Goal: Information Seeking & Learning: Learn about a topic

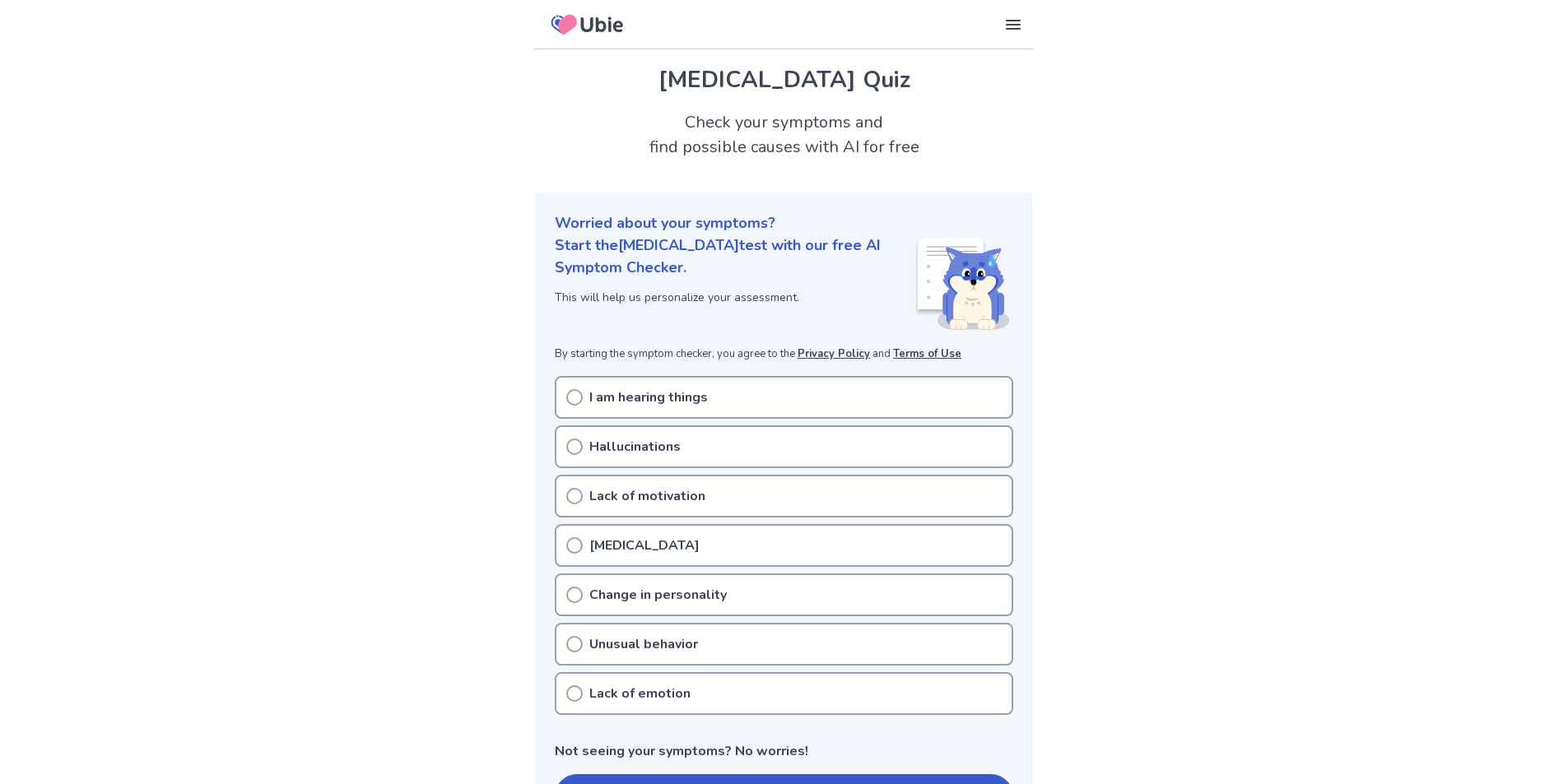
click at [578, 550] on icon at bounding box center [574, 545] width 17 height 17
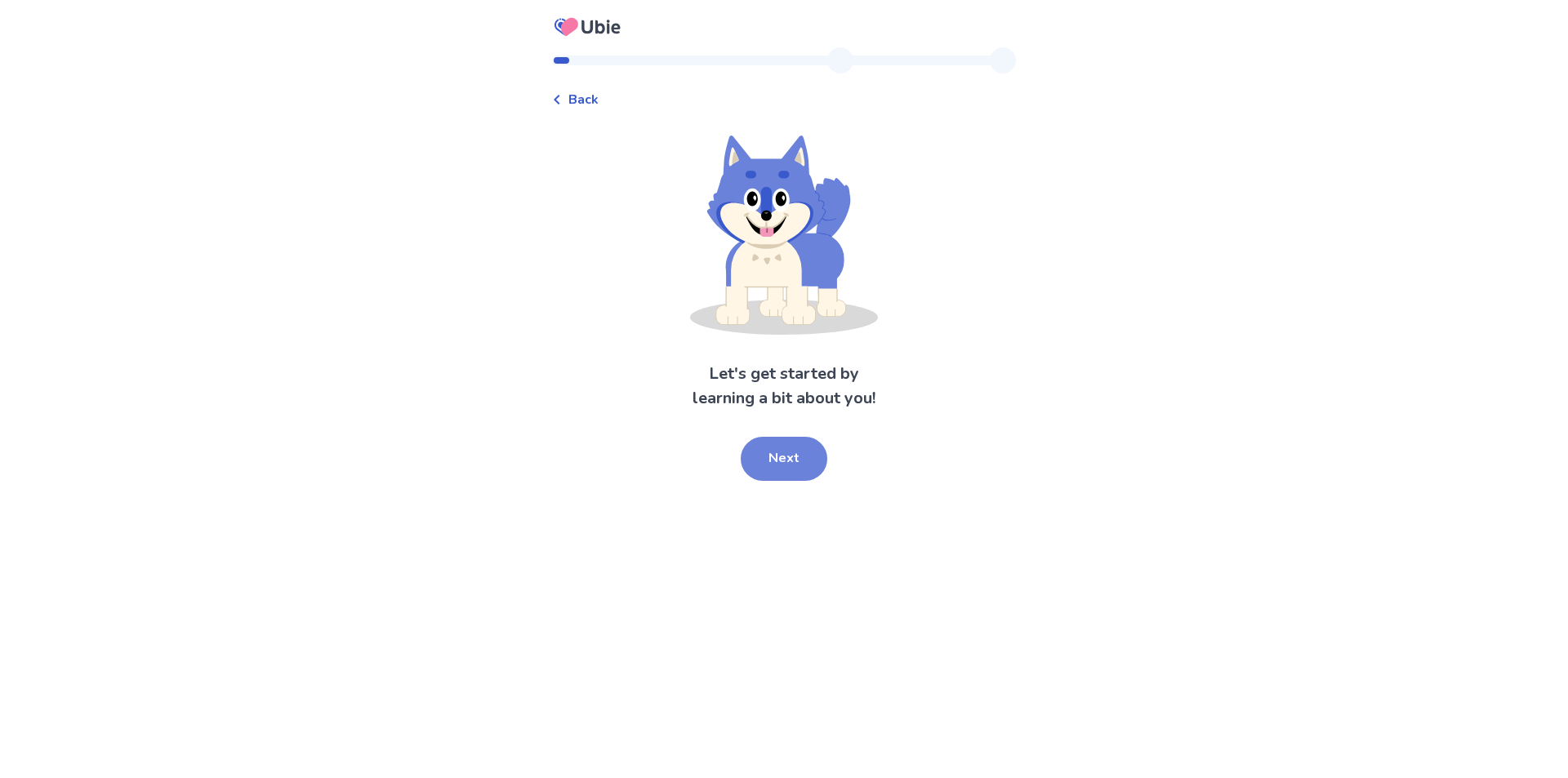
click at [759, 462] on button "Next" at bounding box center [784, 458] width 86 height 44
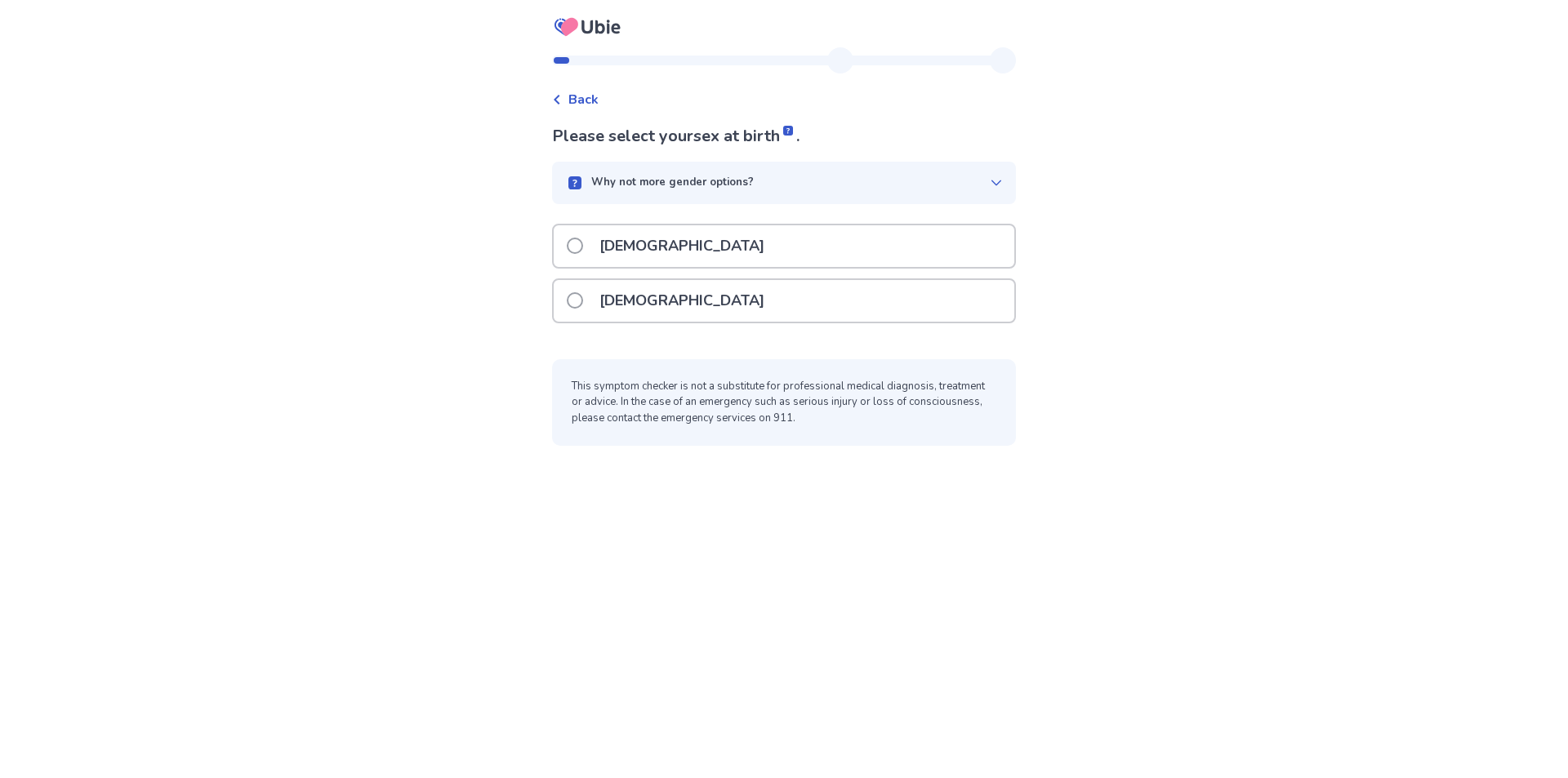
click at [596, 245] on label "[DEMOGRAPHIC_DATA]" at bounding box center [671, 246] width 207 height 41
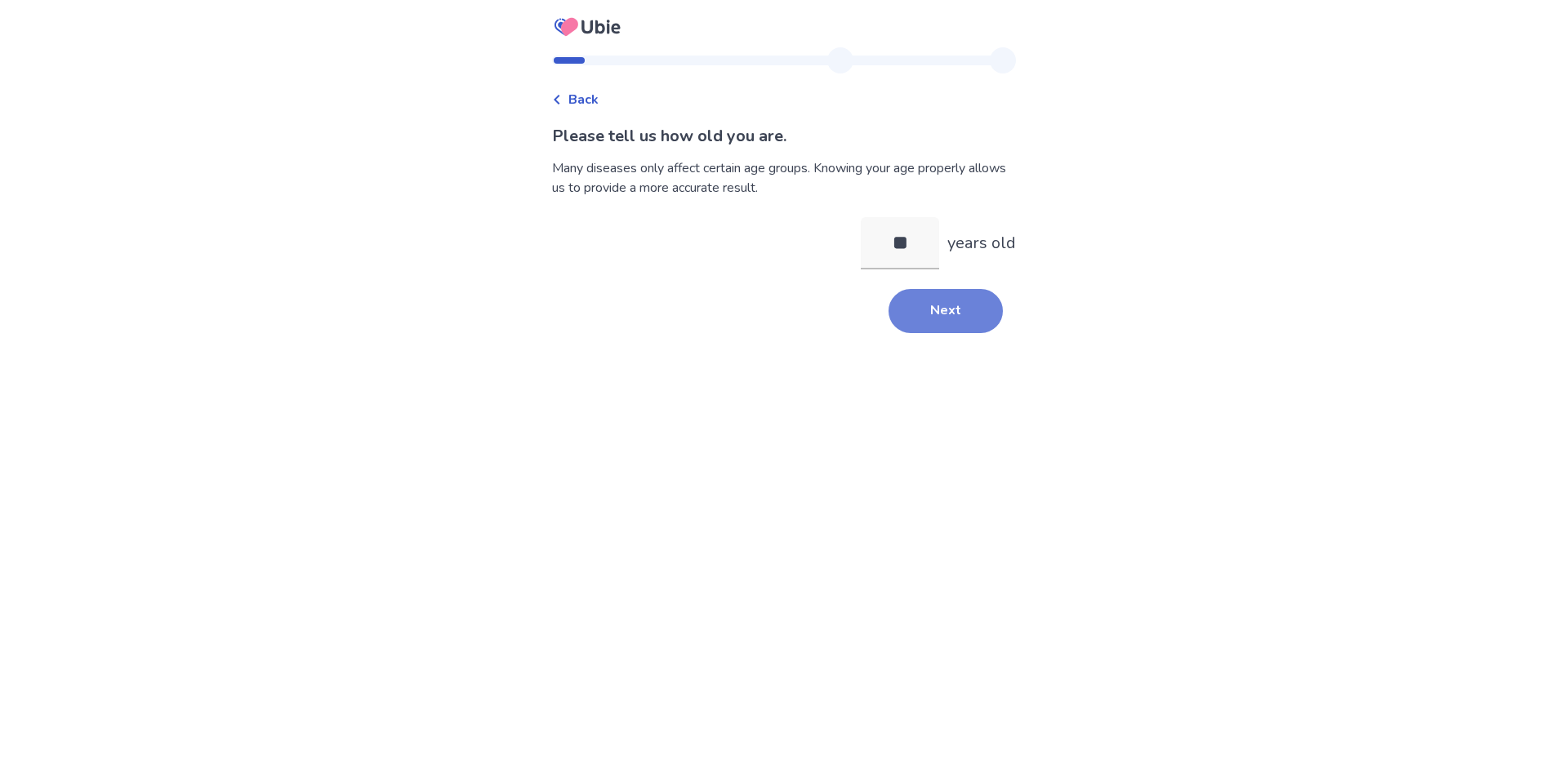
type input "**"
click at [923, 301] on button "Next" at bounding box center [946, 310] width 114 height 44
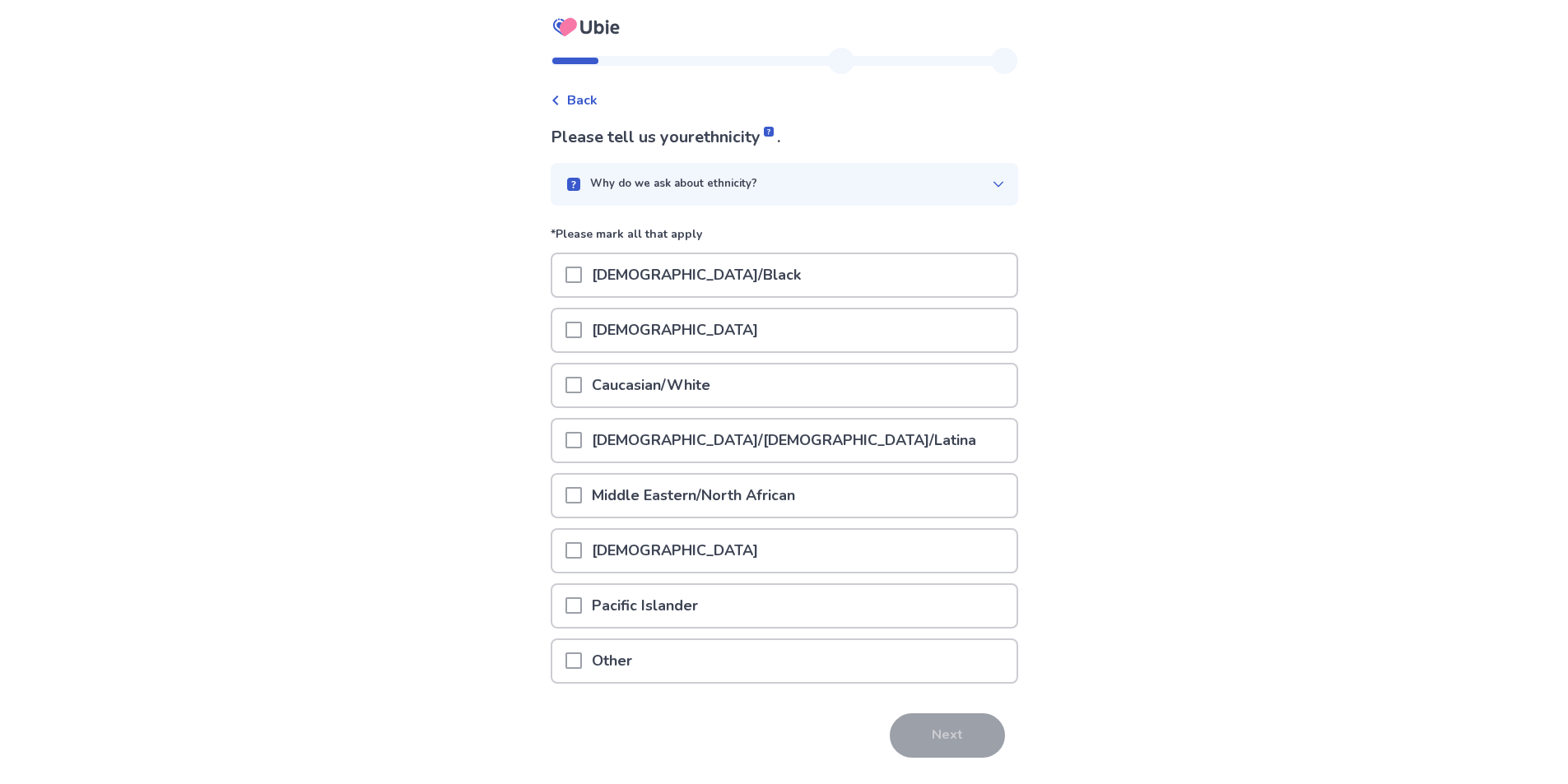
click at [576, 275] on span at bounding box center [573, 274] width 17 height 17
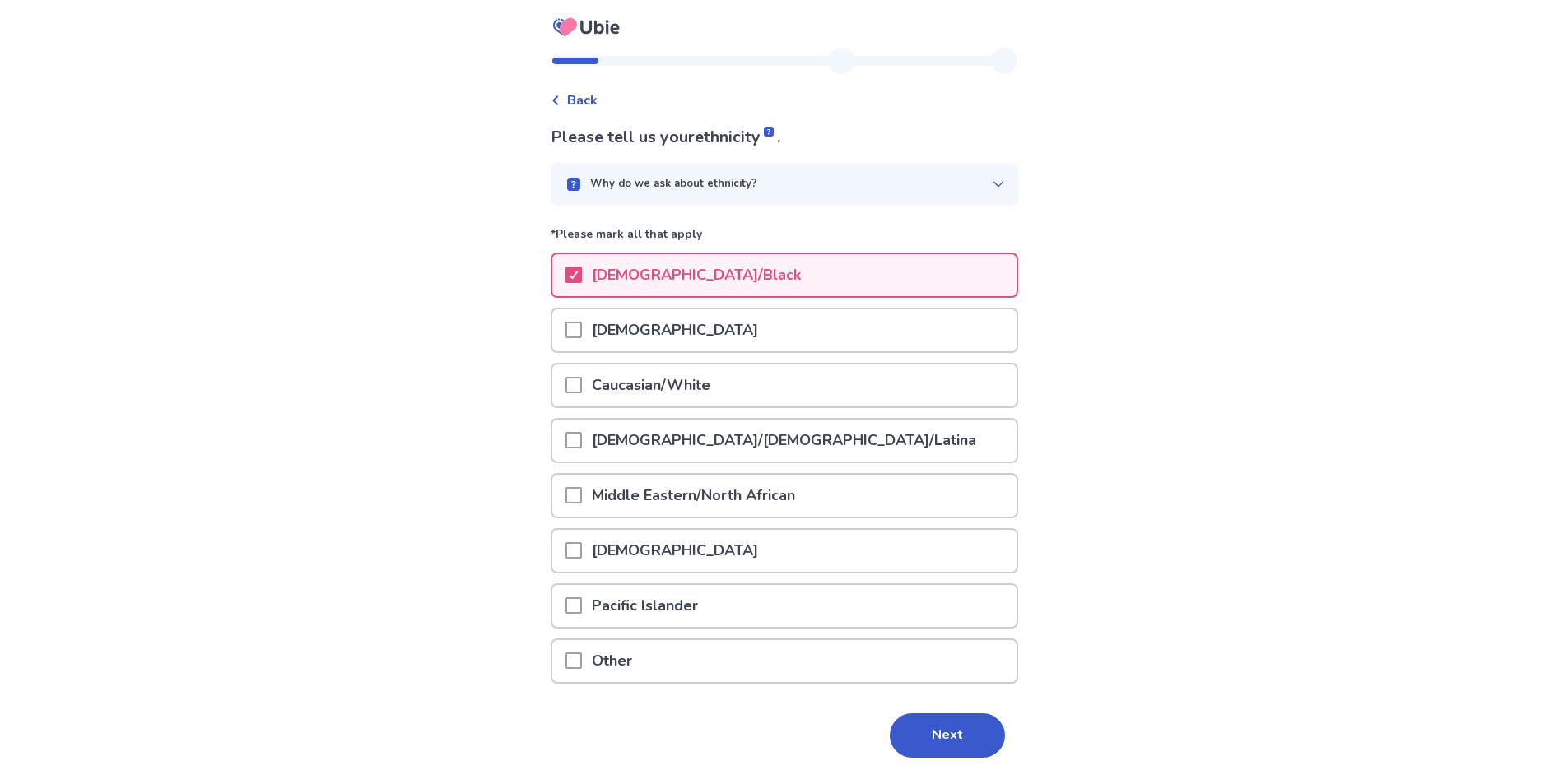
click at [905, 743] on button "Next" at bounding box center [947, 735] width 115 height 44
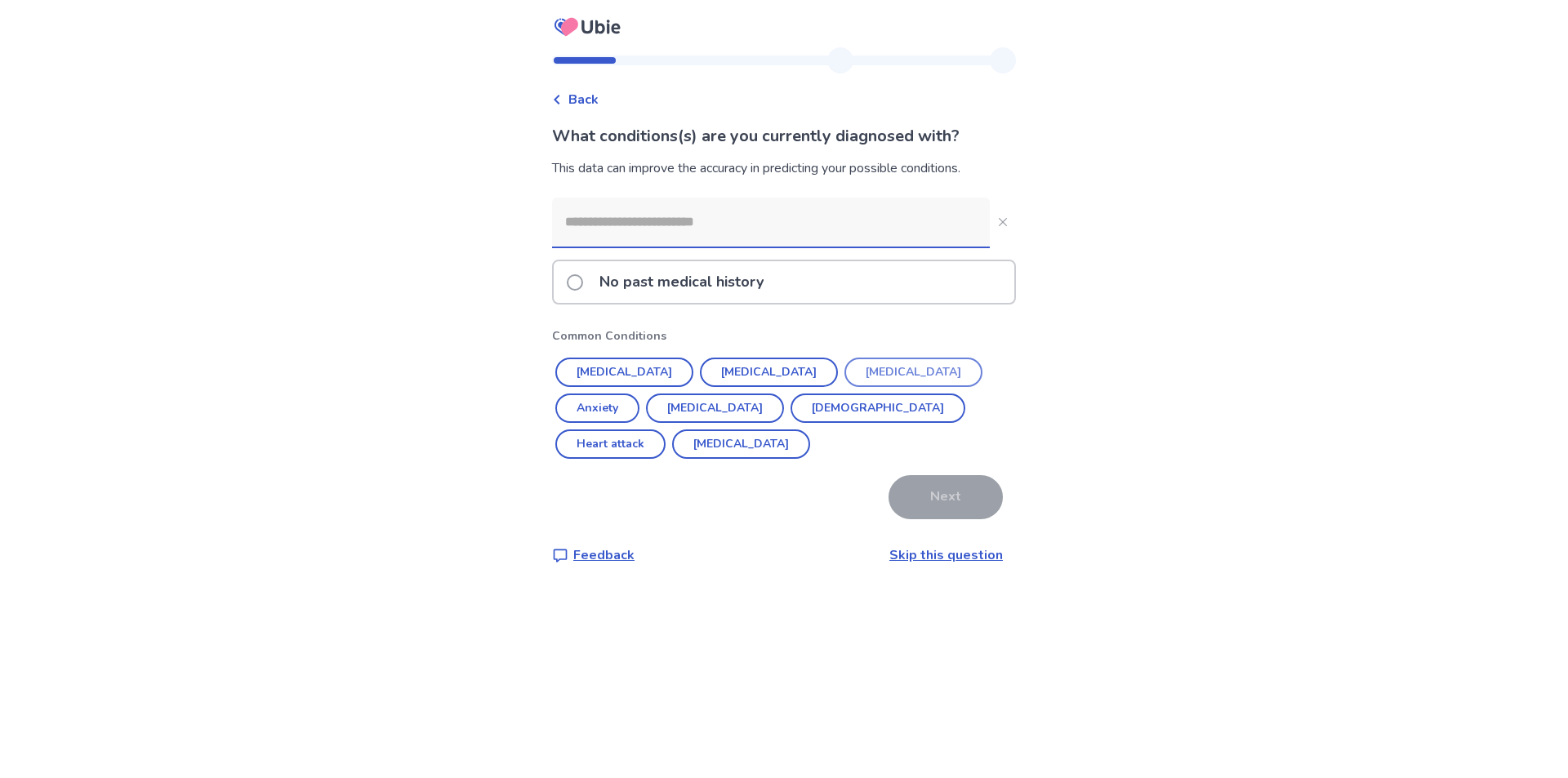
click at [845, 373] on button "[MEDICAL_DATA]" at bounding box center [914, 373] width 138 height 29
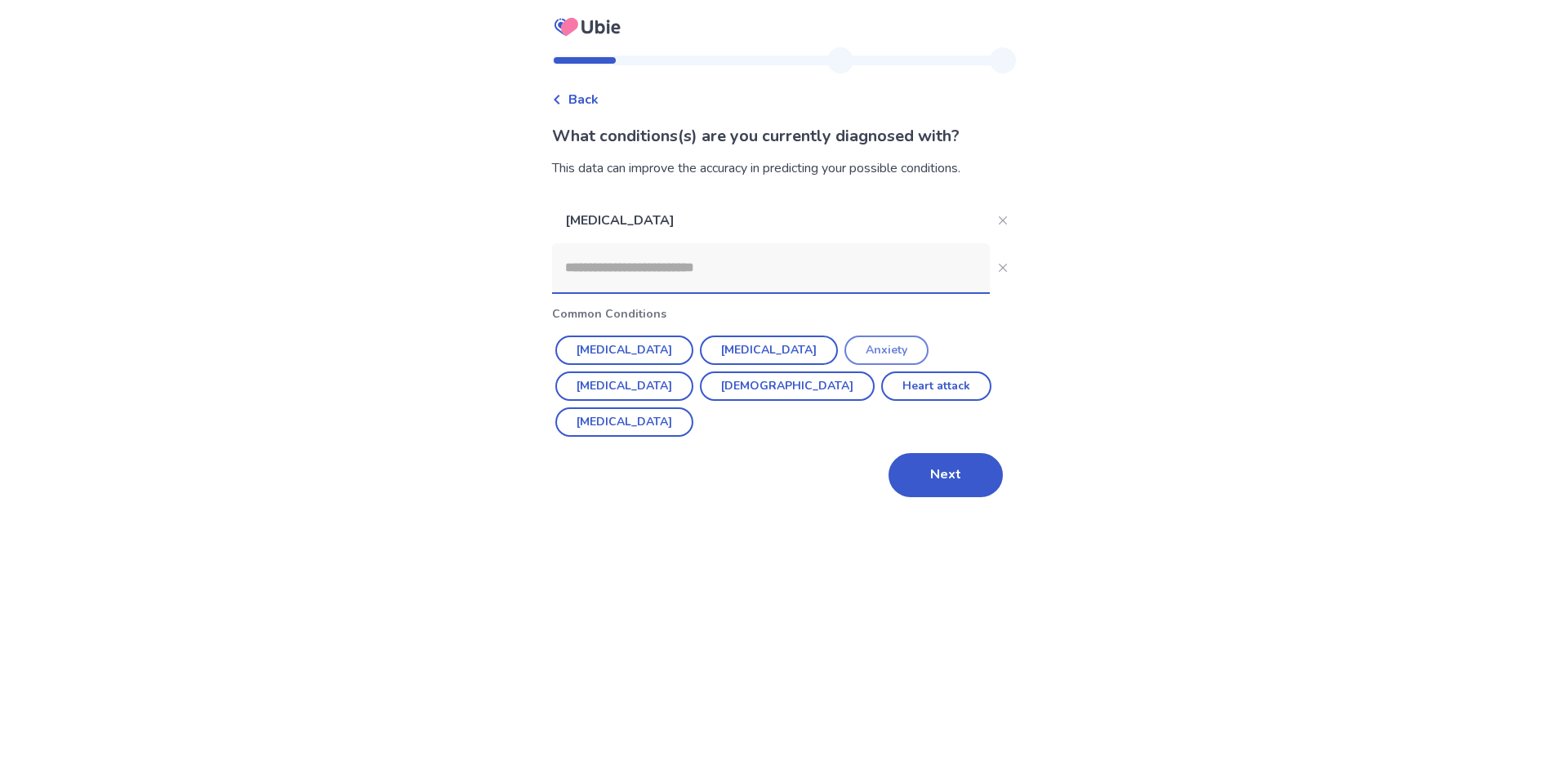
click at [845, 348] on button "Anxiety" at bounding box center [886, 350] width 84 height 29
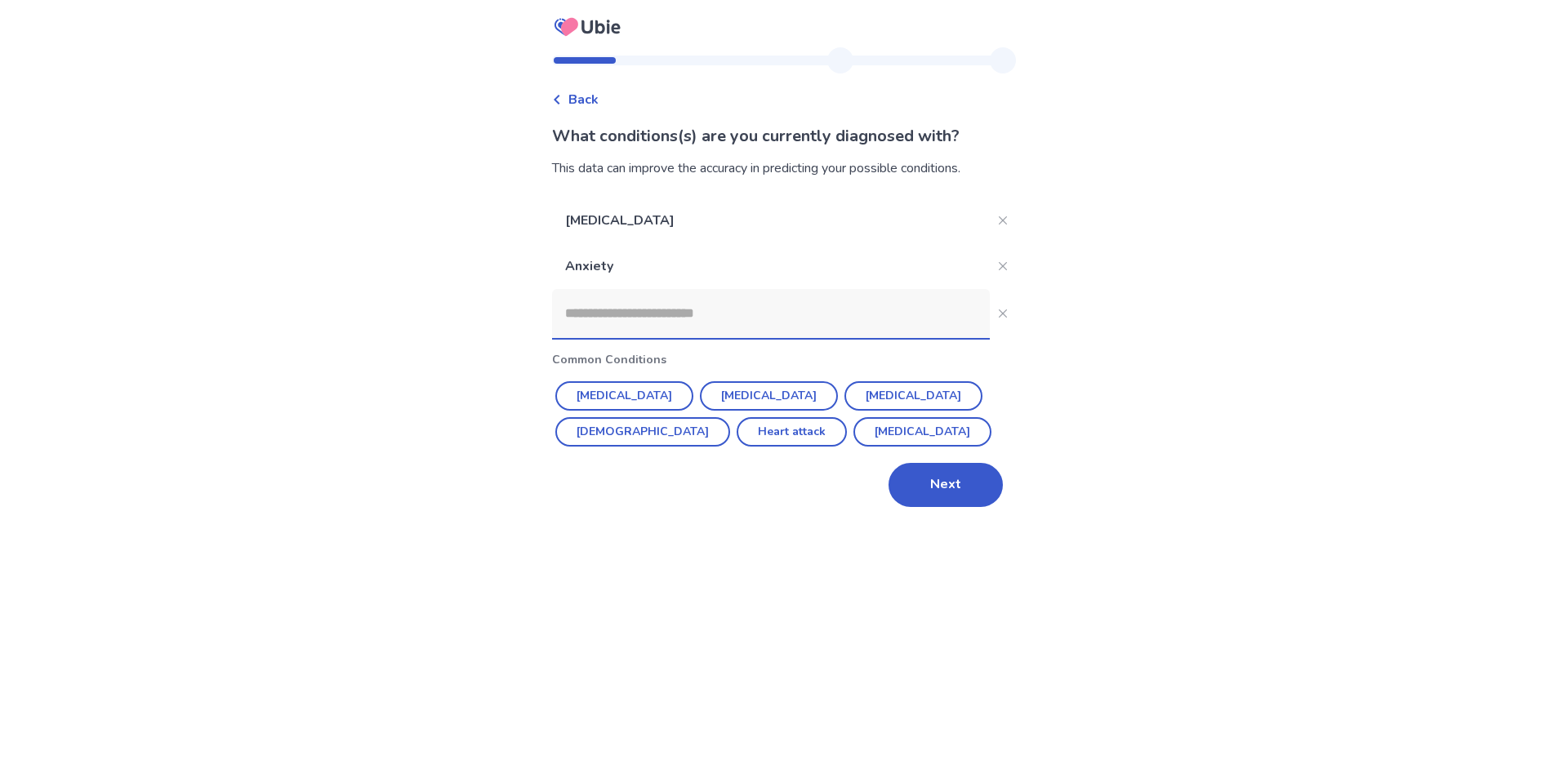
click at [750, 333] on input at bounding box center [771, 313] width 437 height 49
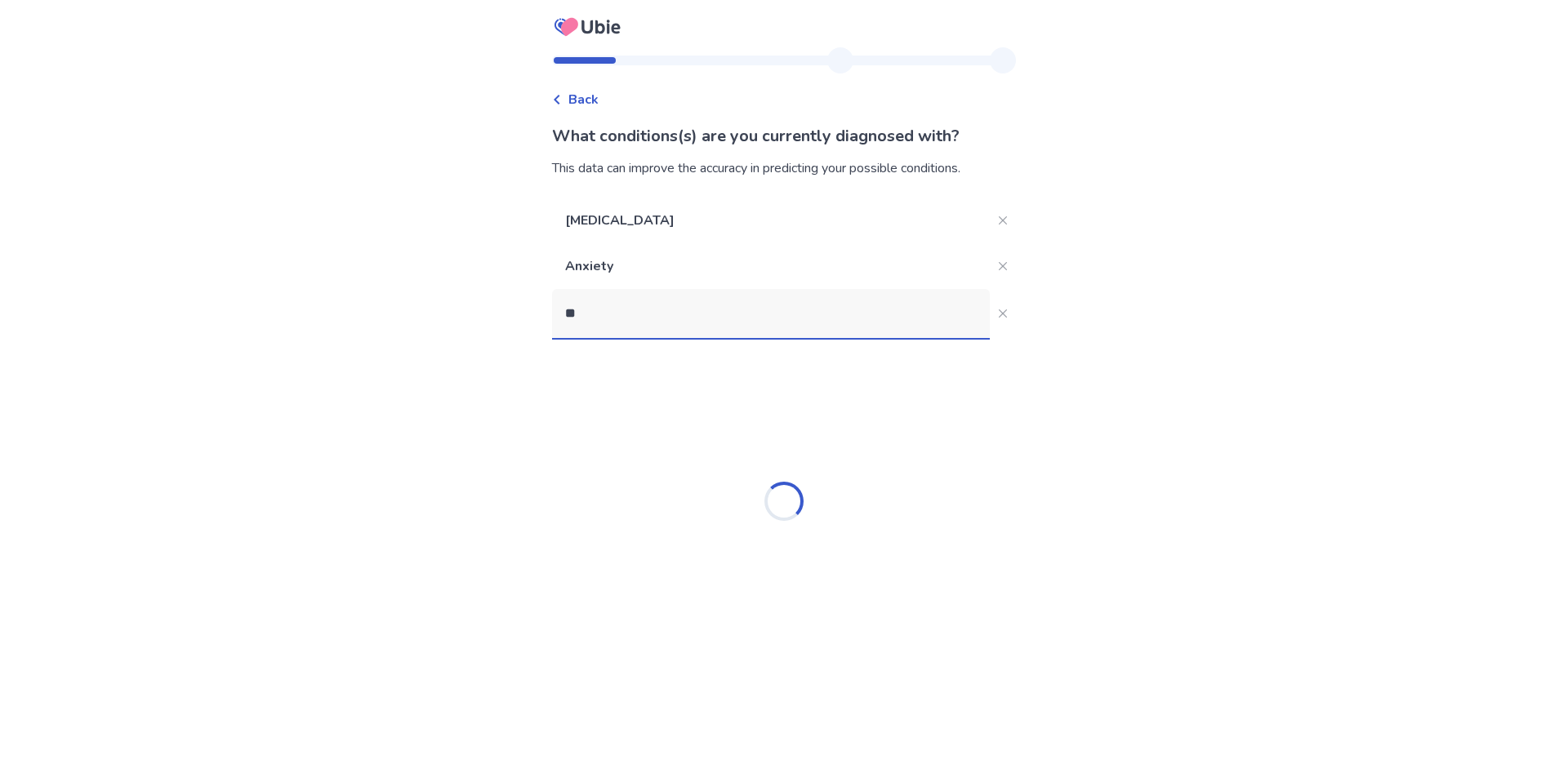
type input "*"
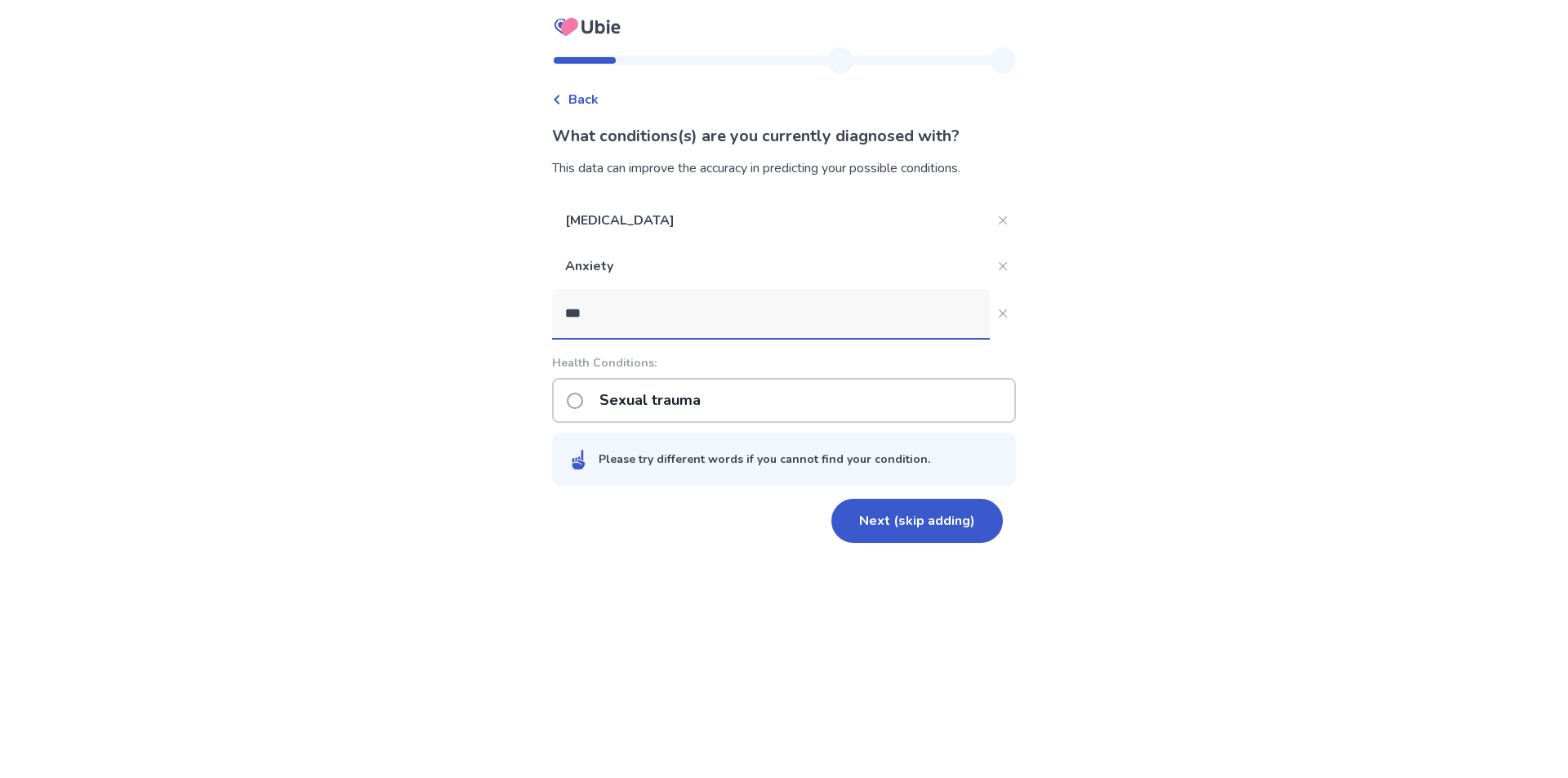
type input "***"
click at [598, 404] on label "Sexual trauma" at bounding box center [639, 400] width 143 height 41
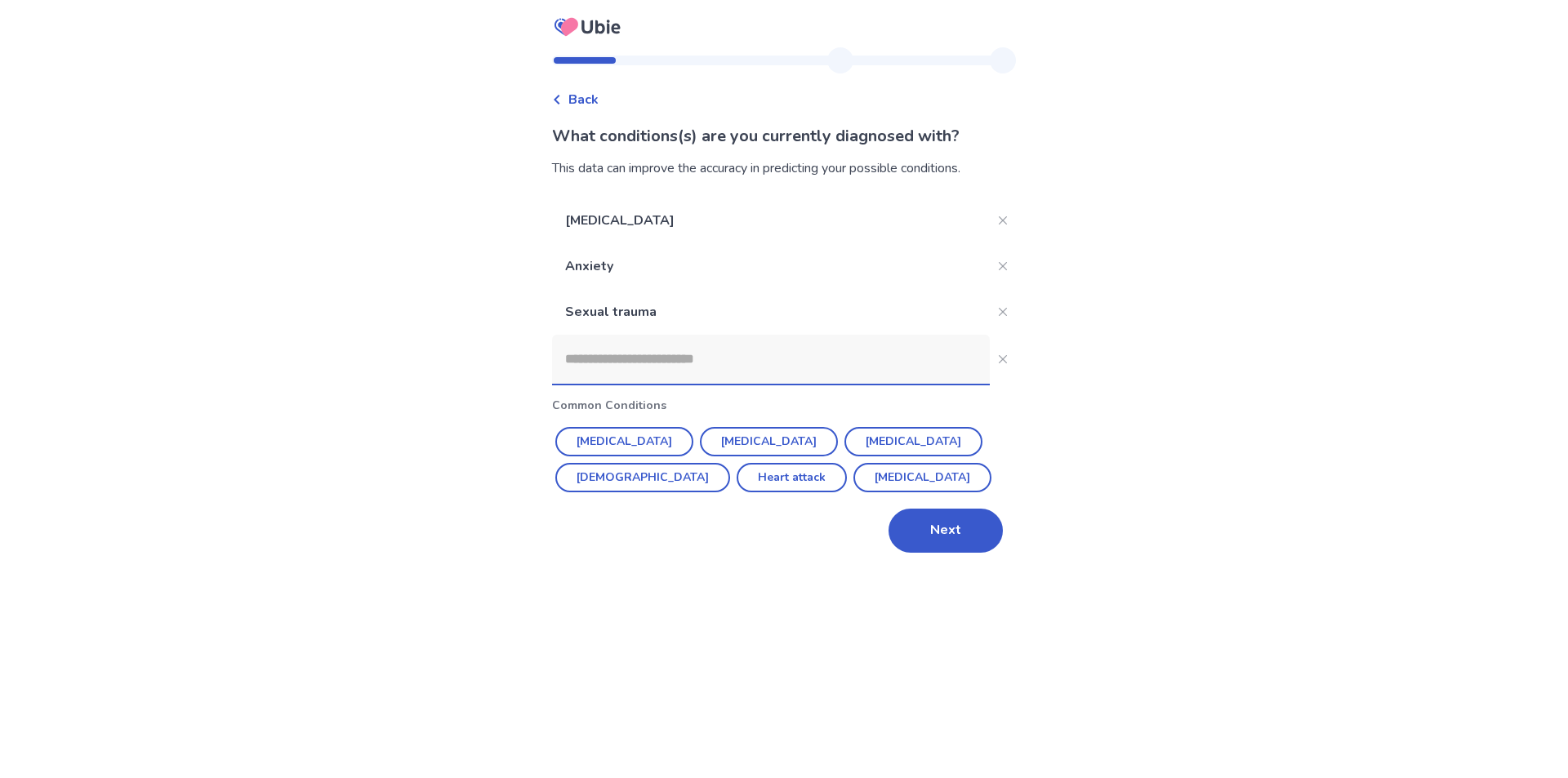
click at [613, 360] on input at bounding box center [771, 359] width 437 height 49
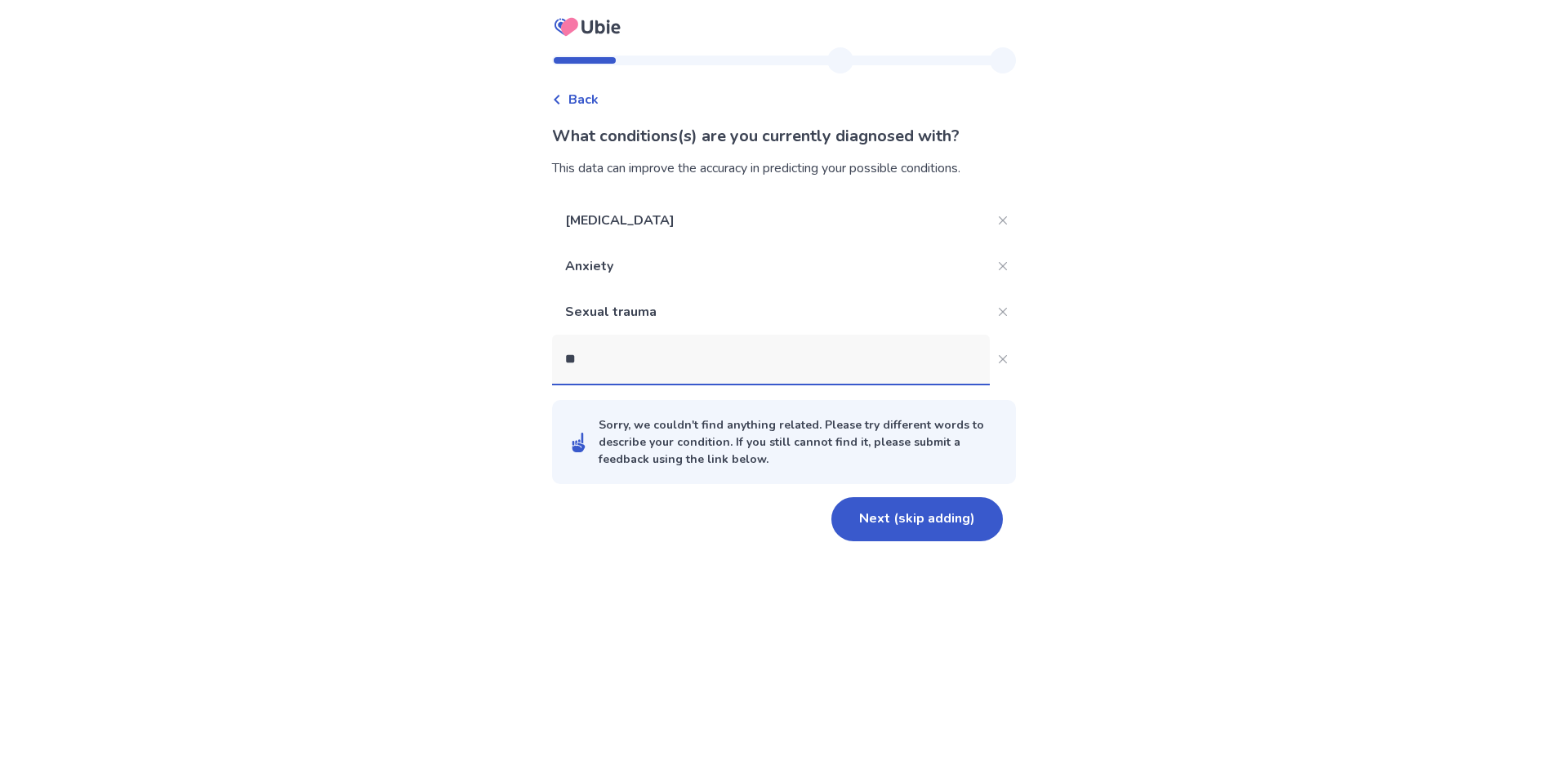
type input "*"
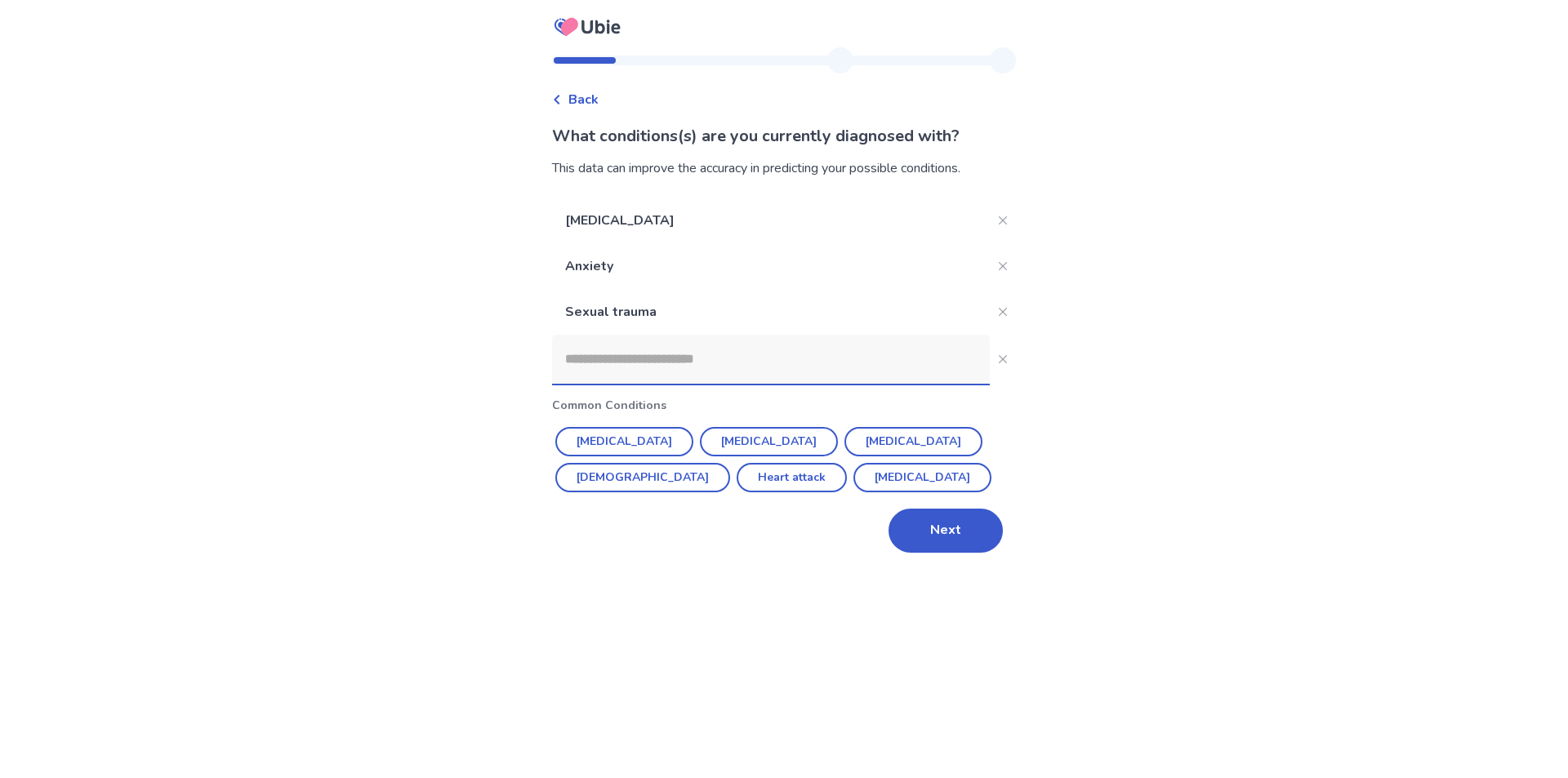
type input "*"
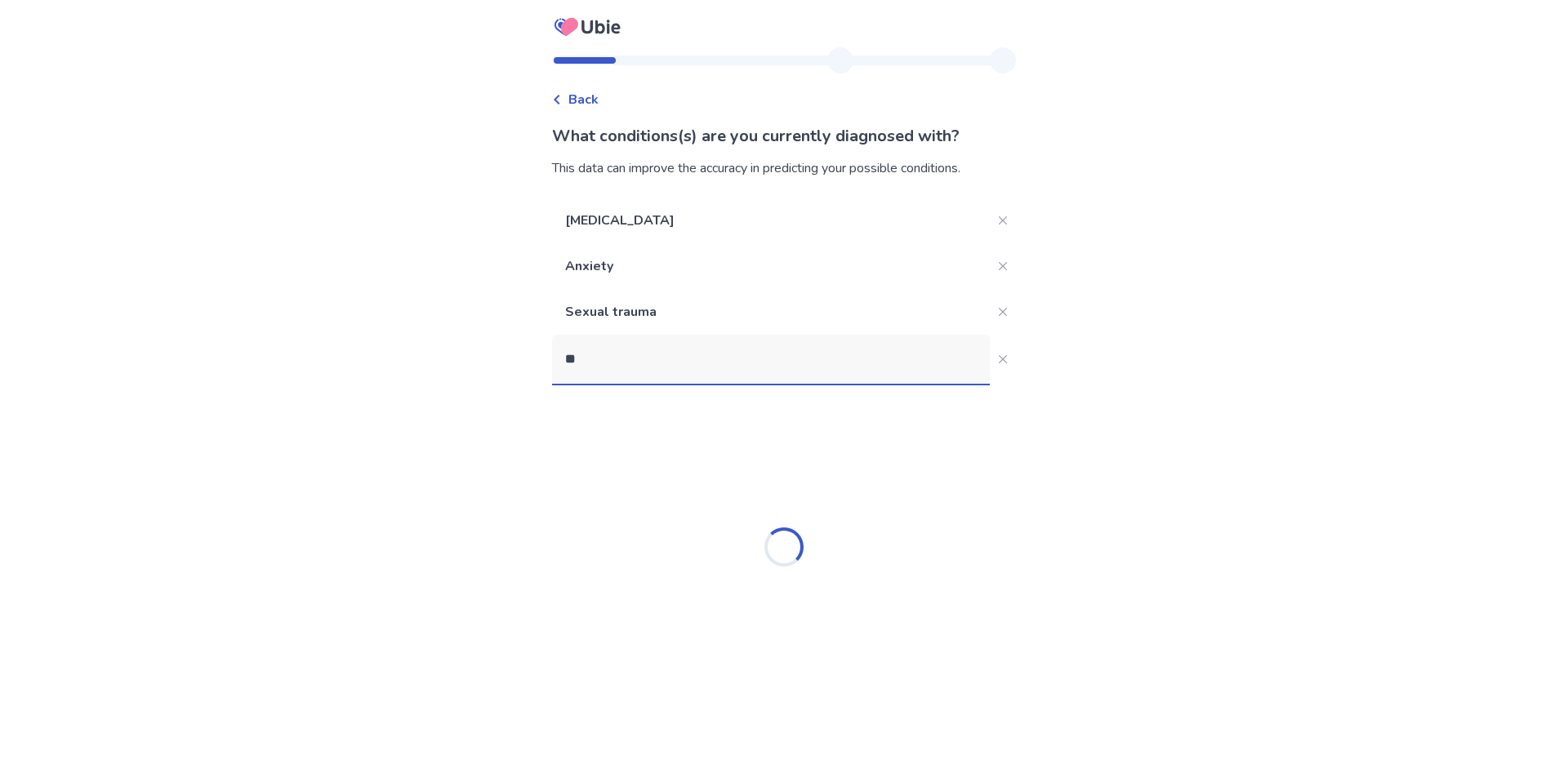
type input "*"
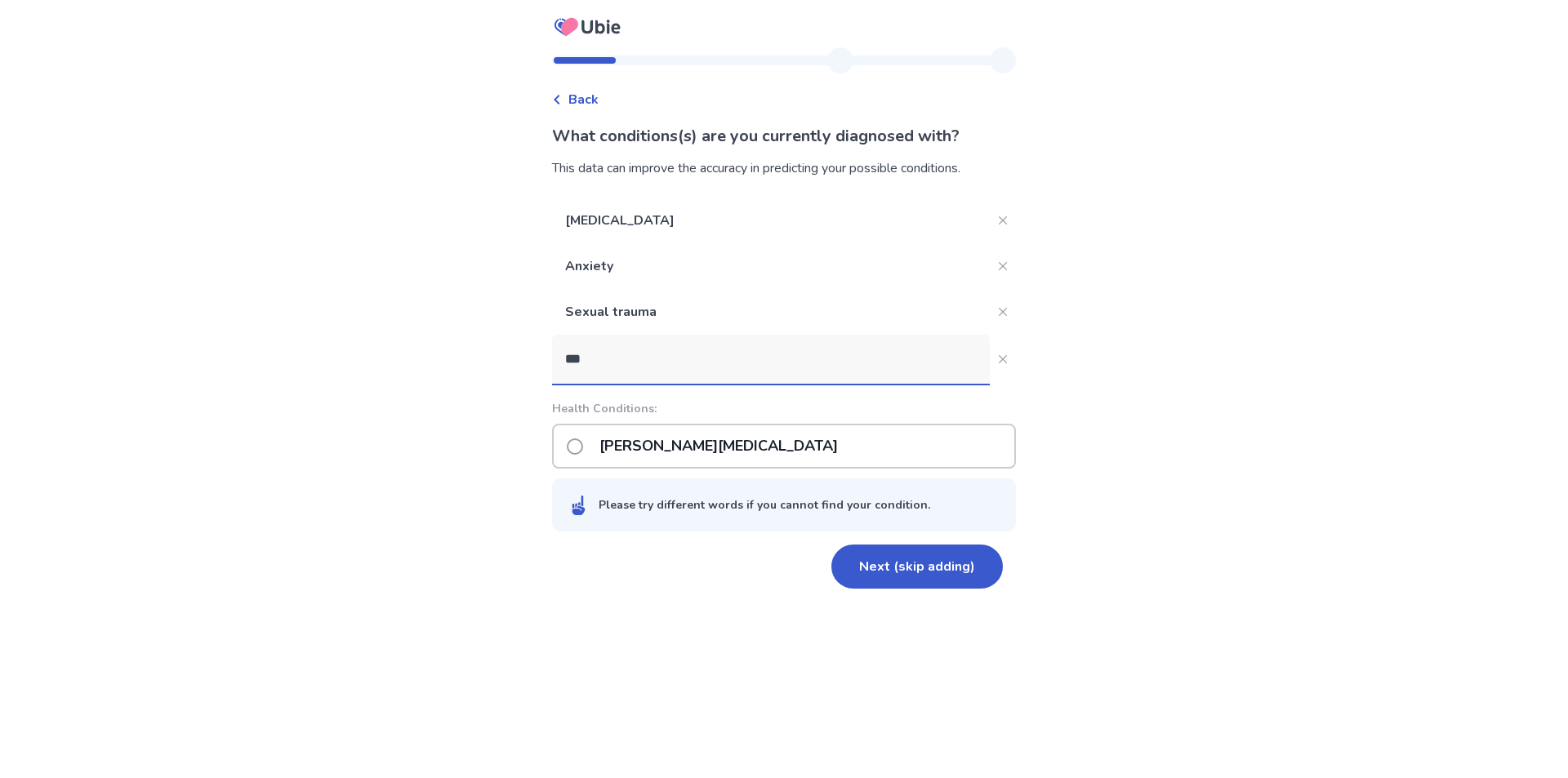
type input "***"
click at [580, 448] on span at bounding box center [575, 446] width 16 height 16
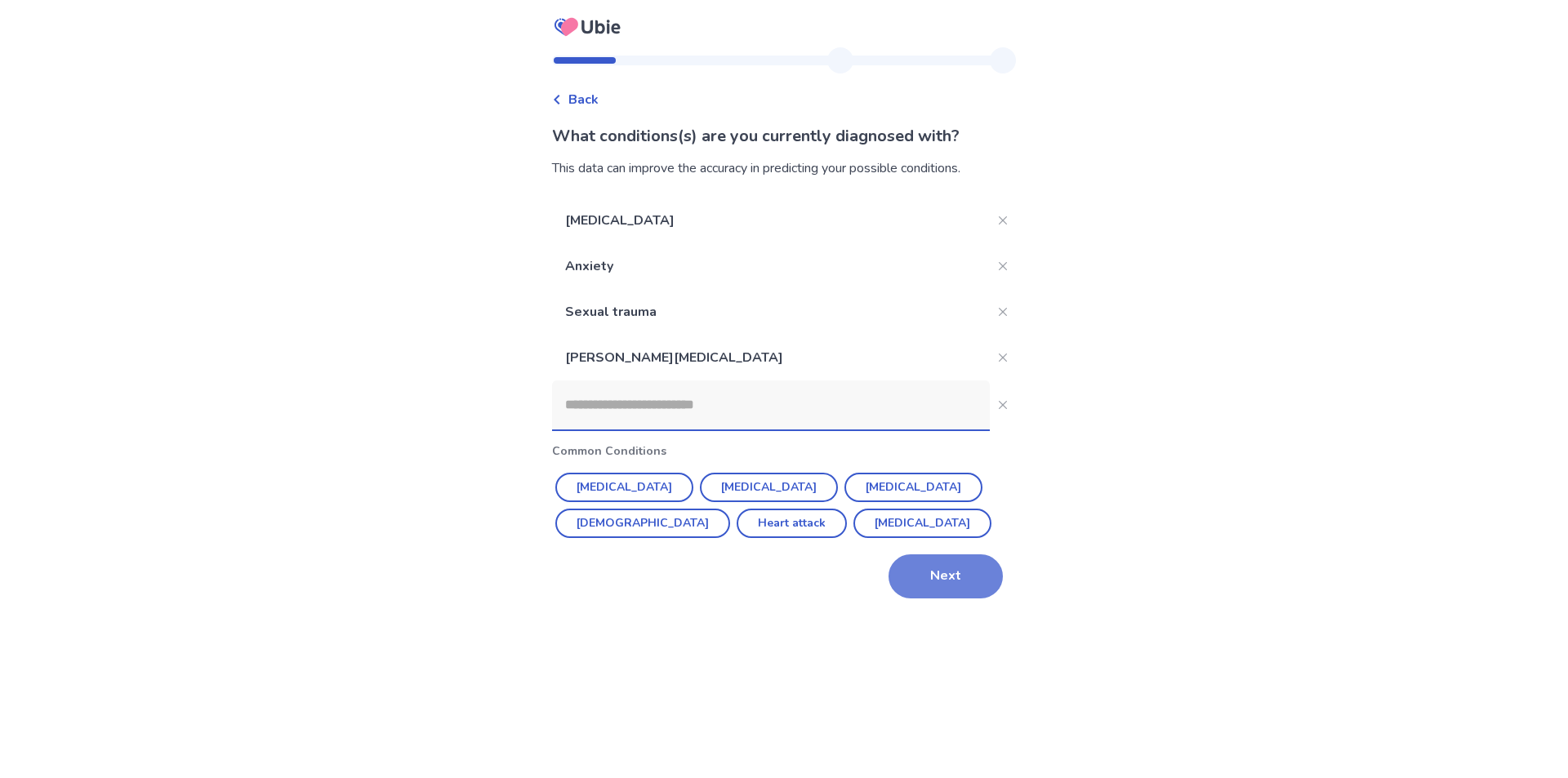
click at [950, 584] on button "Next" at bounding box center [946, 576] width 114 height 44
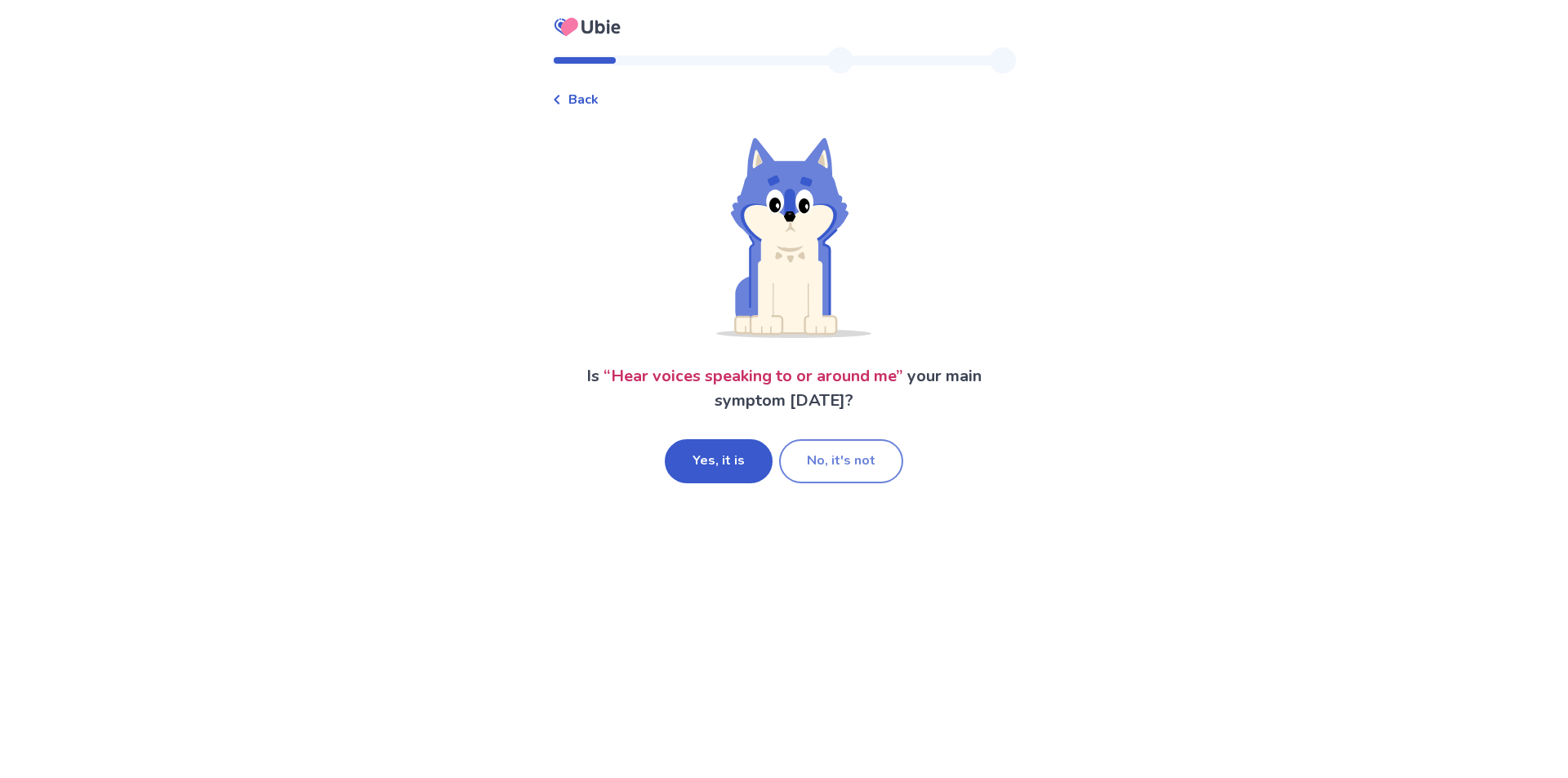
click at [867, 464] on button "No, it's not" at bounding box center [841, 461] width 124 height 44
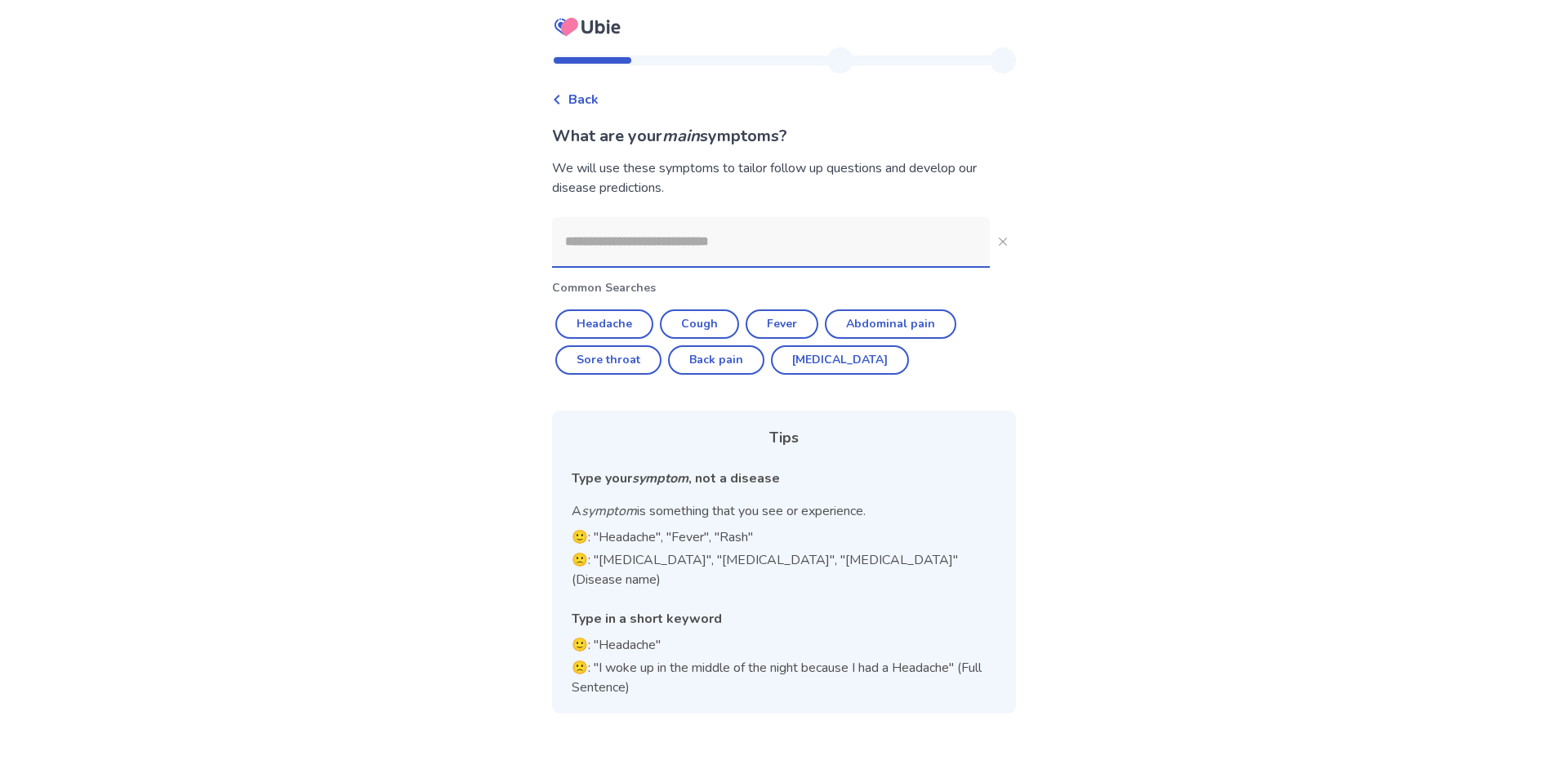
click at [734, 253] on input at bounding box center [771, 241] width 437 height 49
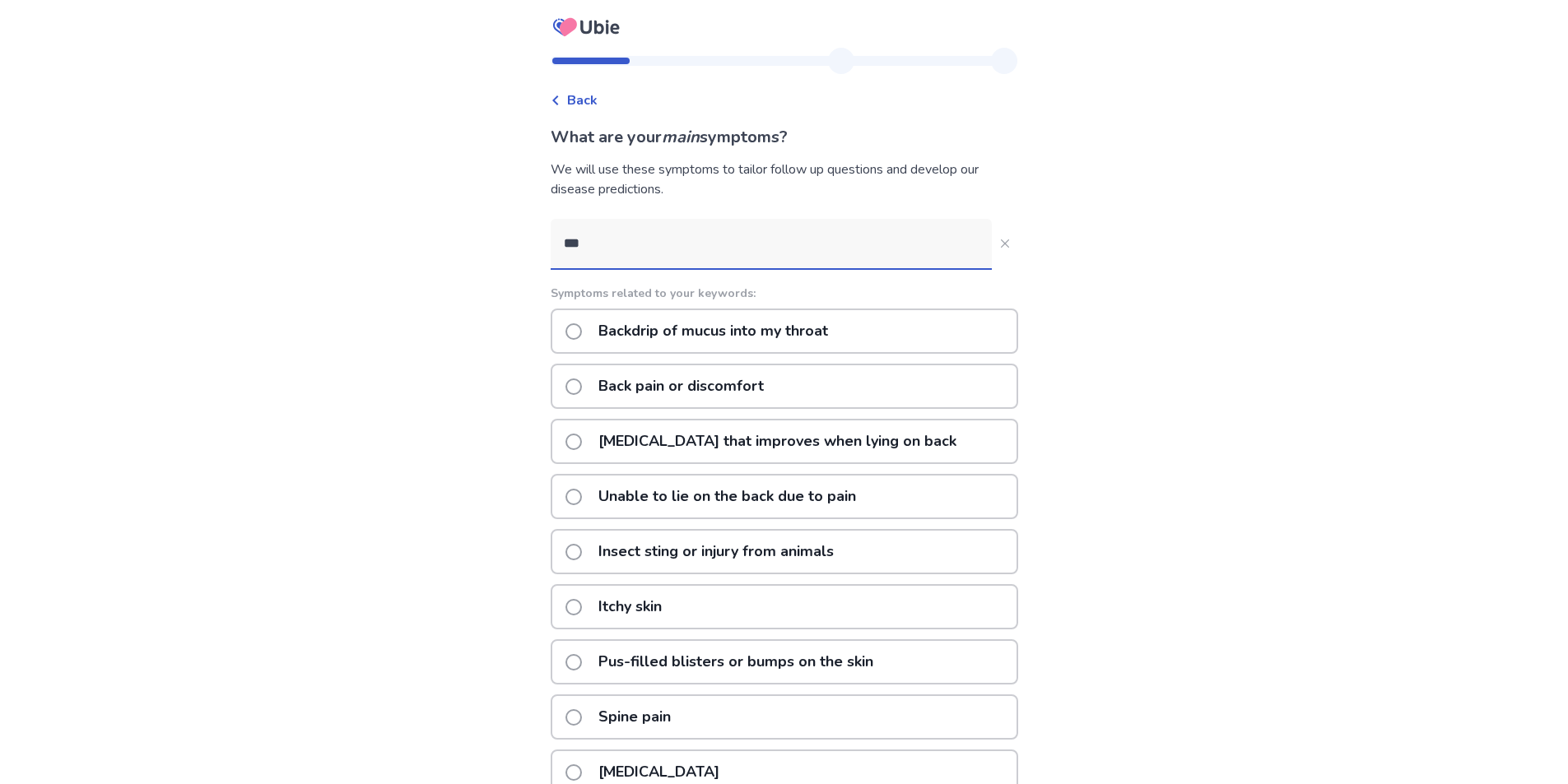
type input "***"
click at [582, 387] on span at bounding box center [573, 387] width 17 height 17
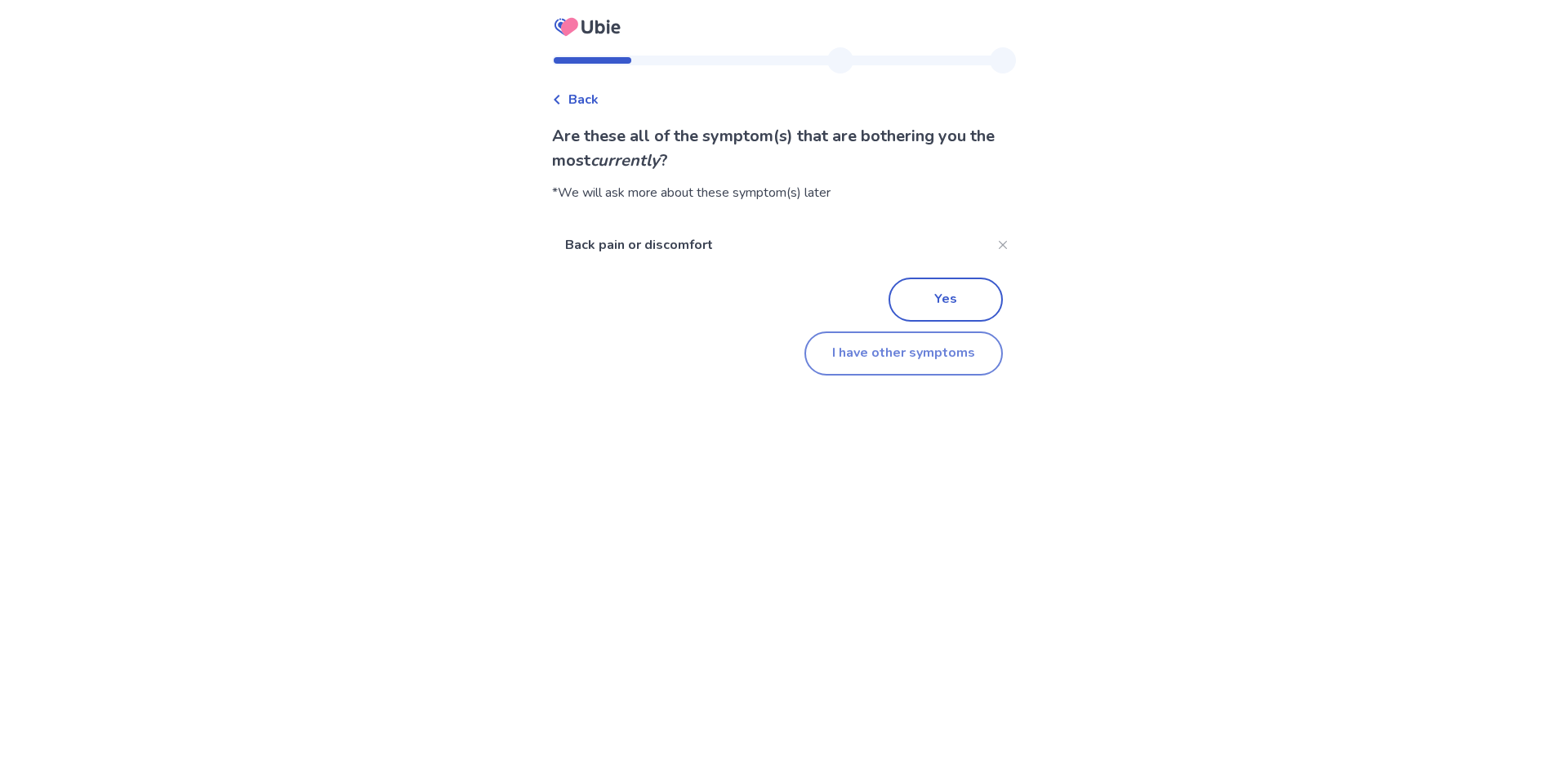
click at [929, 356] on button "I have other symptoms" at bounding box center [904, 354] width 199 height 44
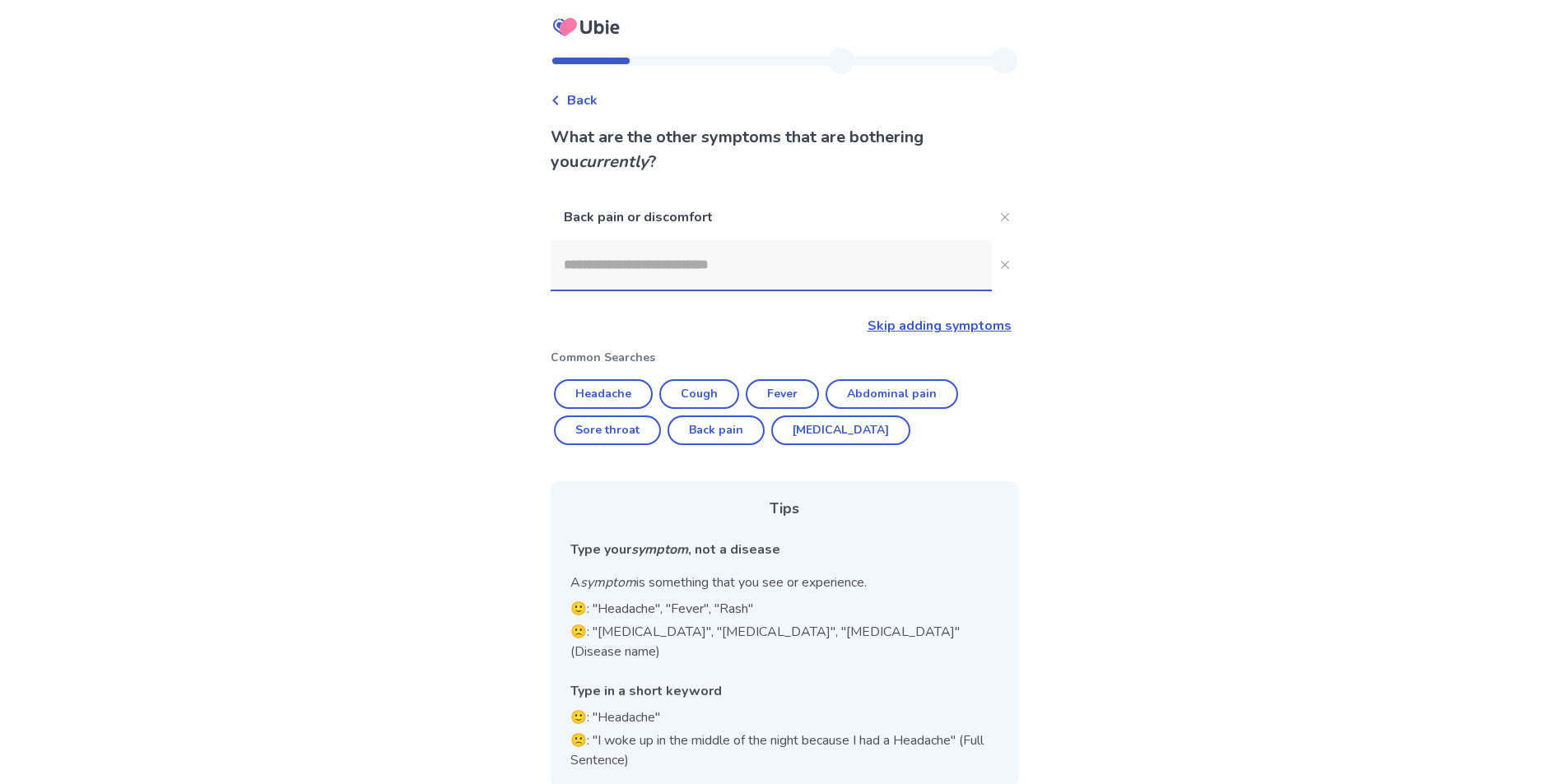
click at [859, 287] on input at bounding box center [771, 265] width 441 height 50
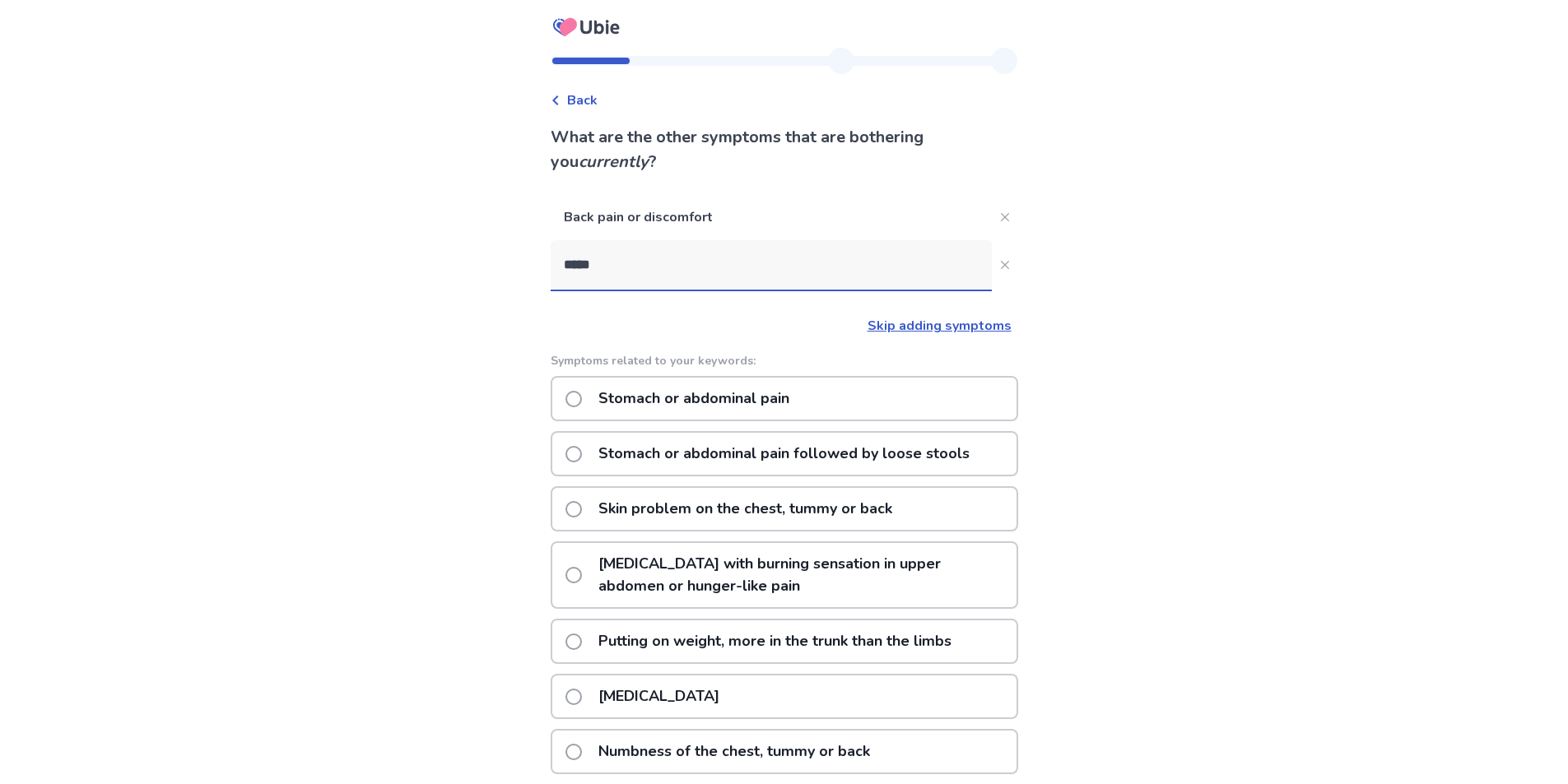
type input "*****"
click at [573, 398] on div "Stomach or abdominal pain" at bounding box center [784, 399] width 468 height 45
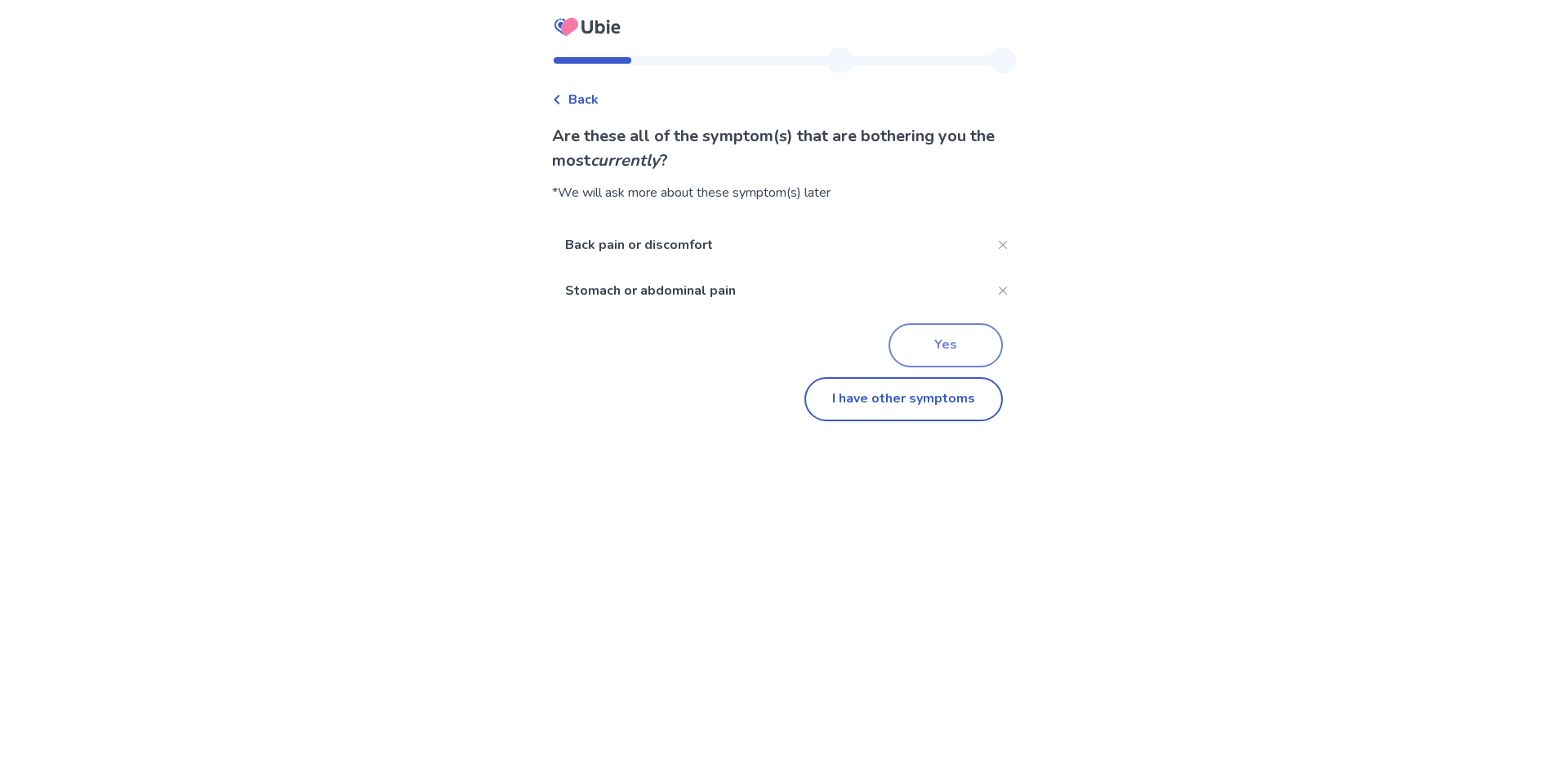
click at [959, 341] on button "Yes" at bounding box center [946, 345] width 114 height 44
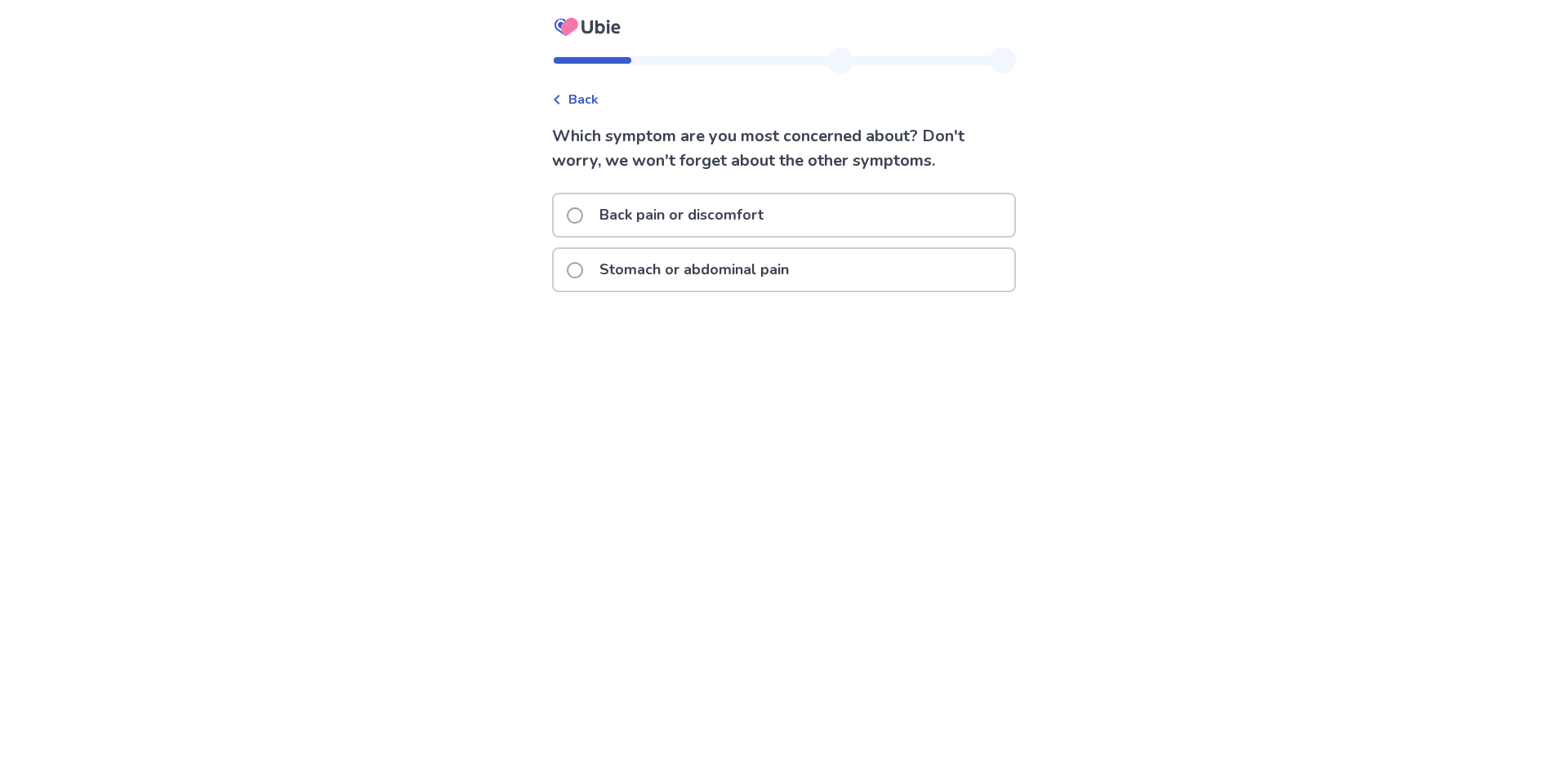
click at [580, 273] on span at bounding box center [575, 270] width 16 height 16
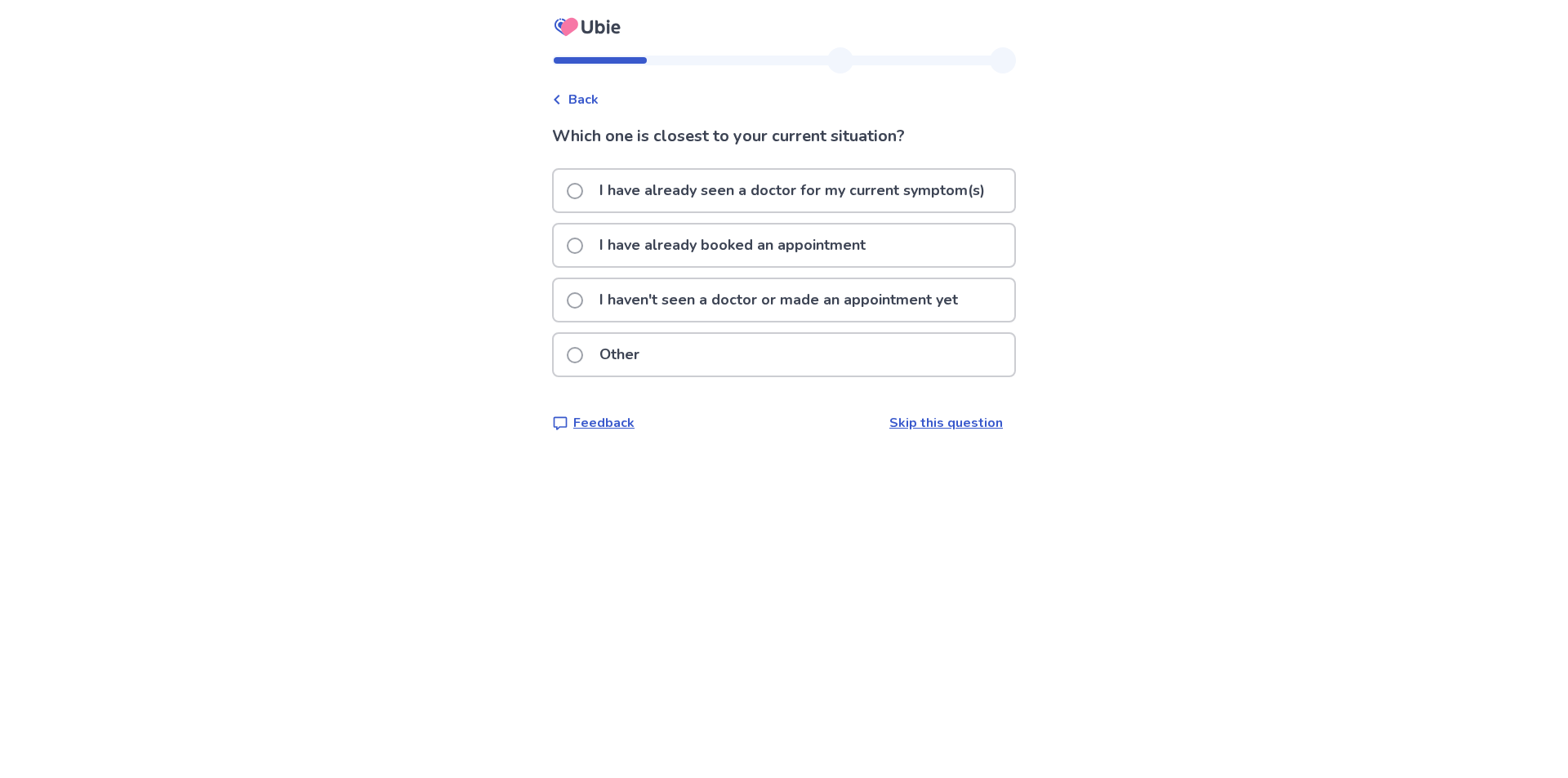
click at [593, 297] on label "I haven't seen a doctor or made an appointment yet" at bounding box center [768, 300] width 401 height 41
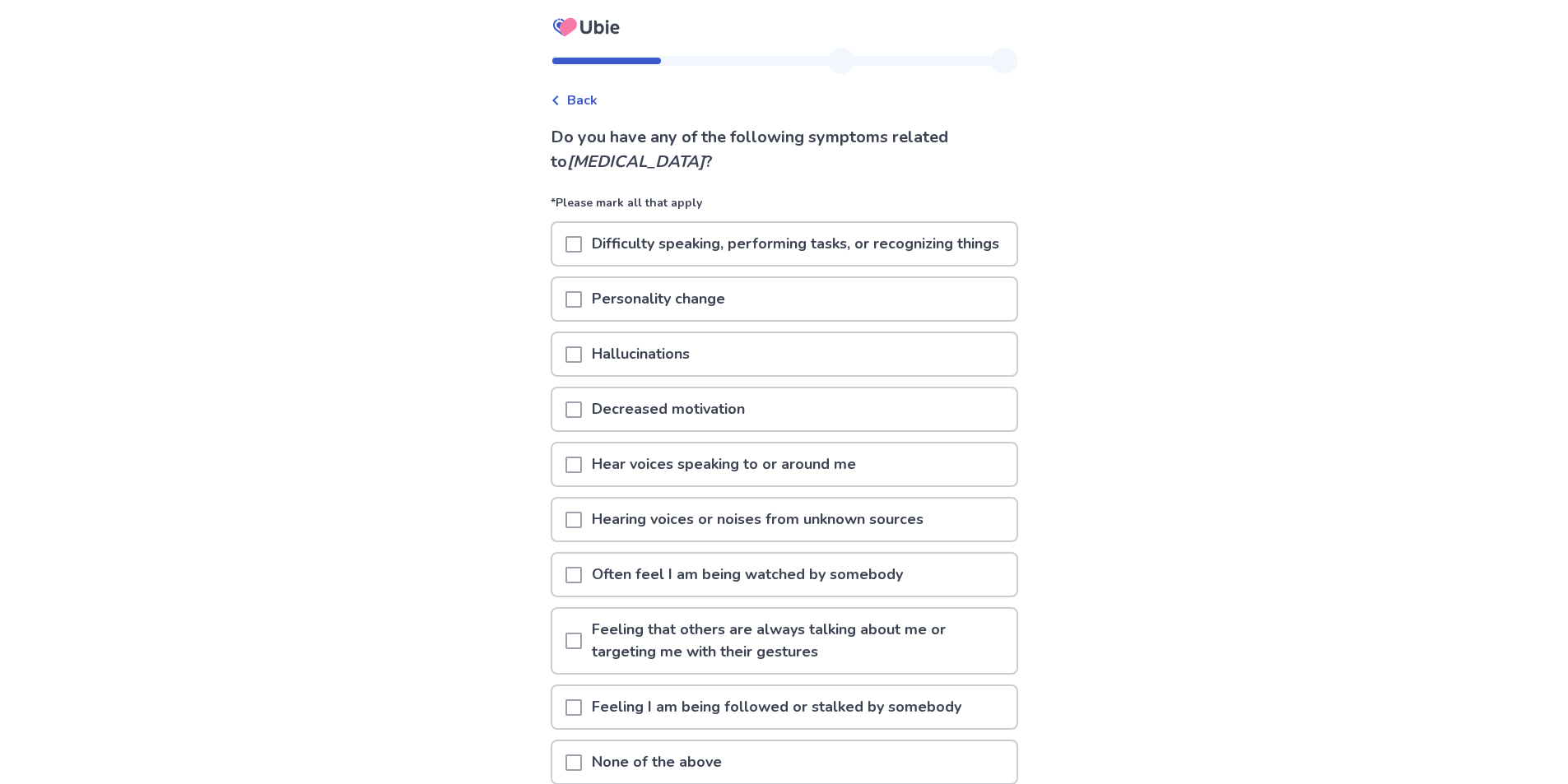
click at [582, 308] on span at bounding box center [573, 299] width 17 height 17
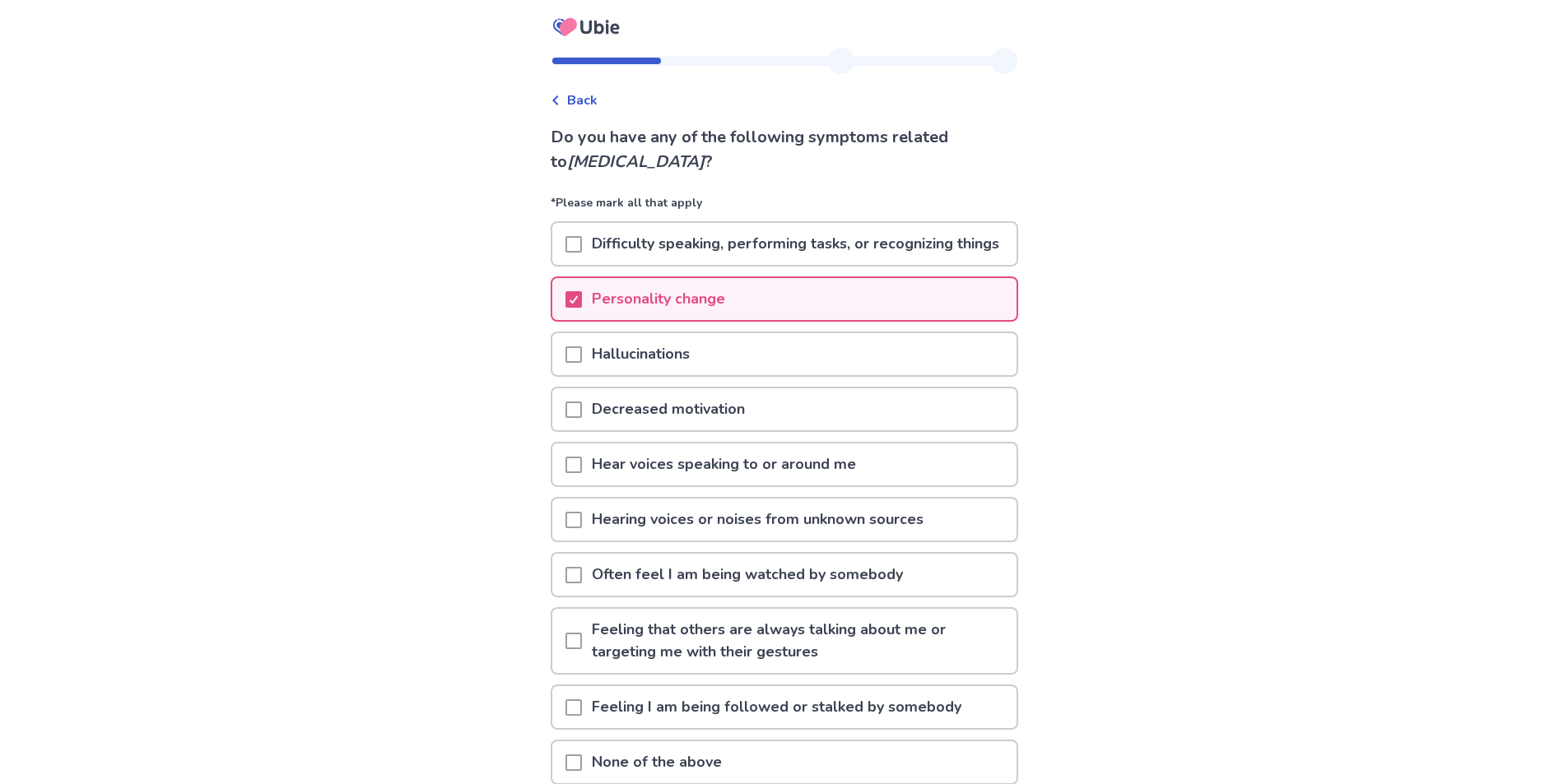
click at [582, 418] on span at bounding box center [573, 409] width 17 height 17
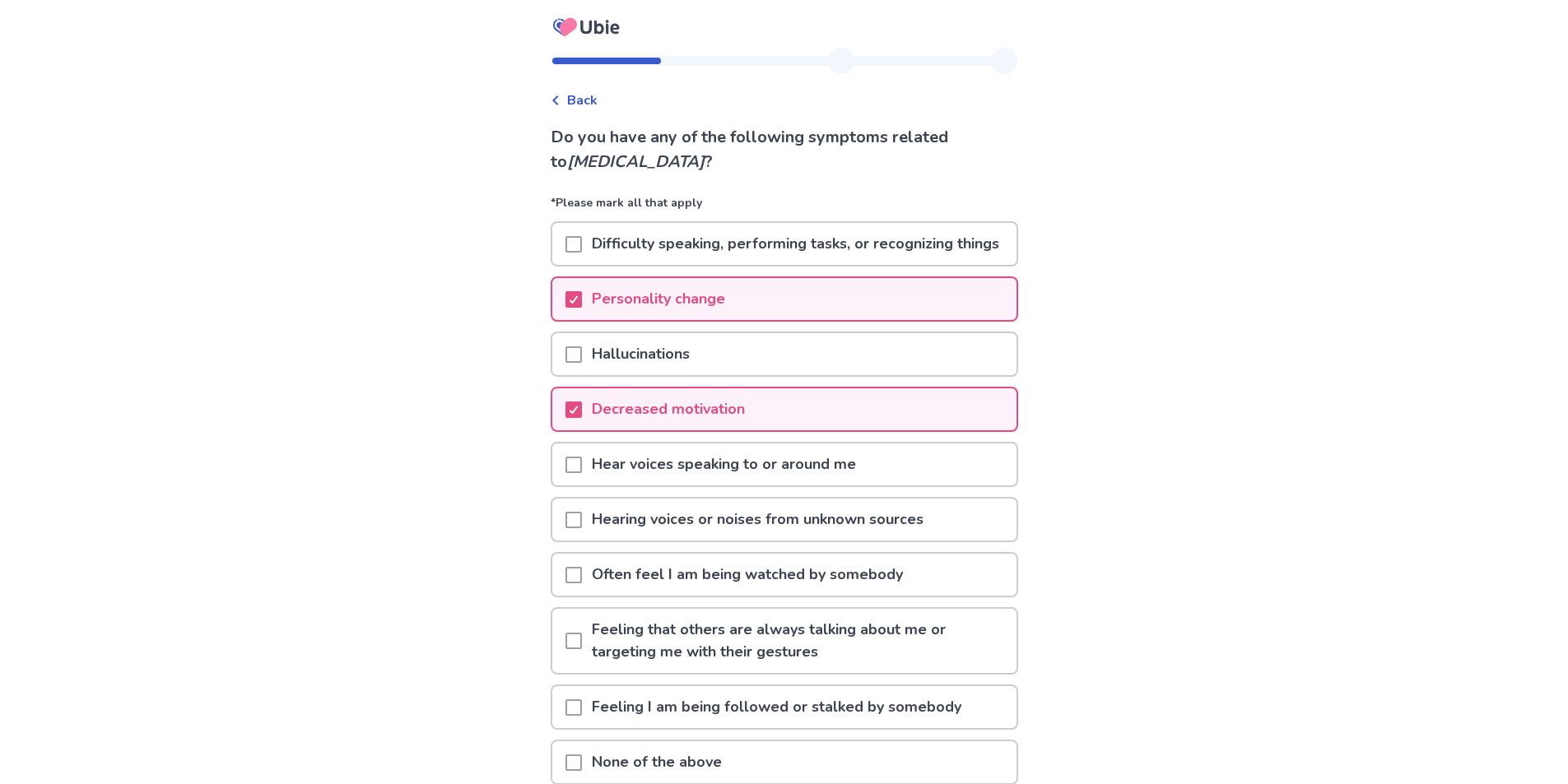
click at [582, 473] on span at bounding box center [573, 464] width 17 height 17
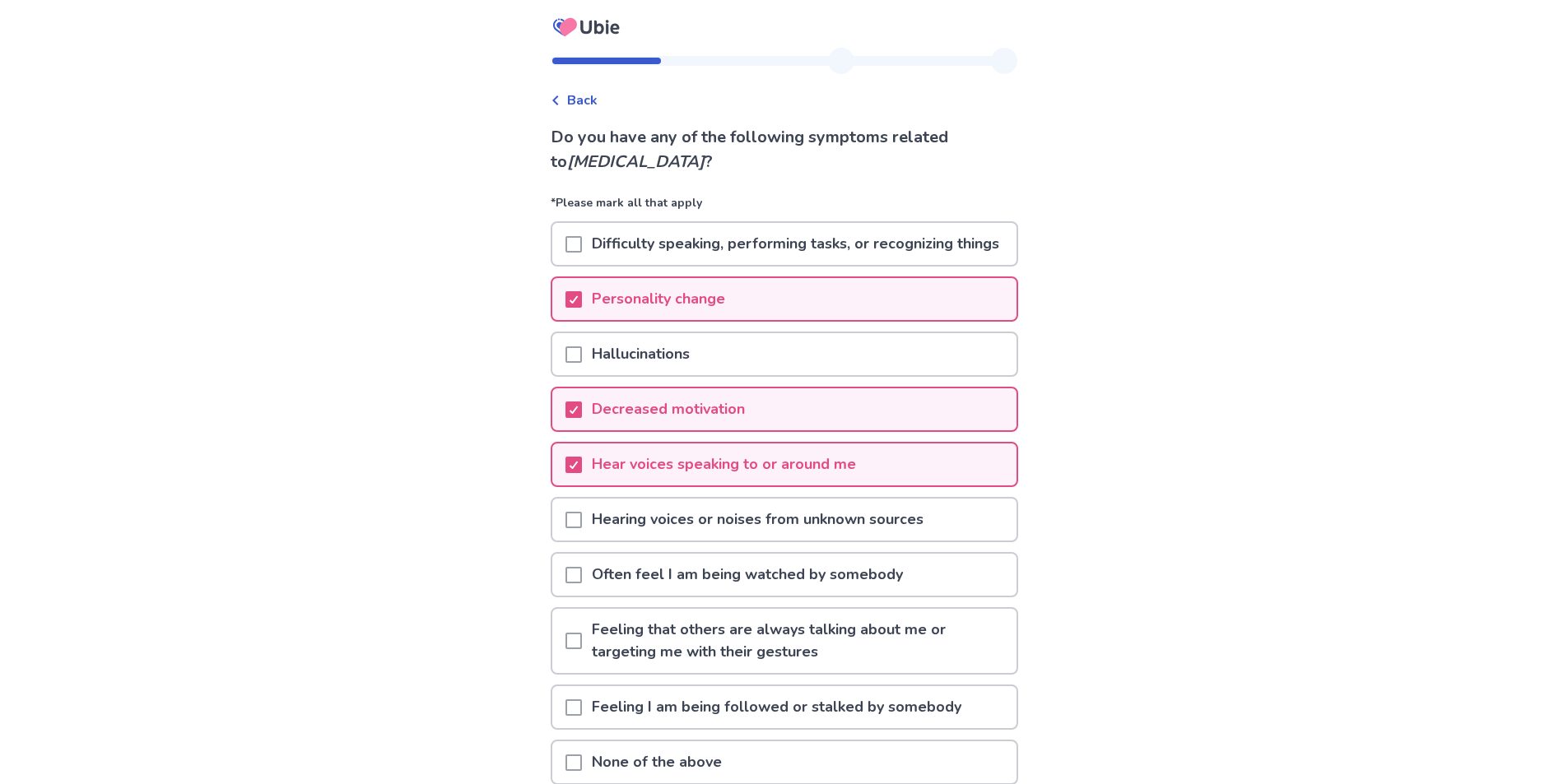
click at [574, 529] on span at bounding box center [573, 520] width 17 height 17
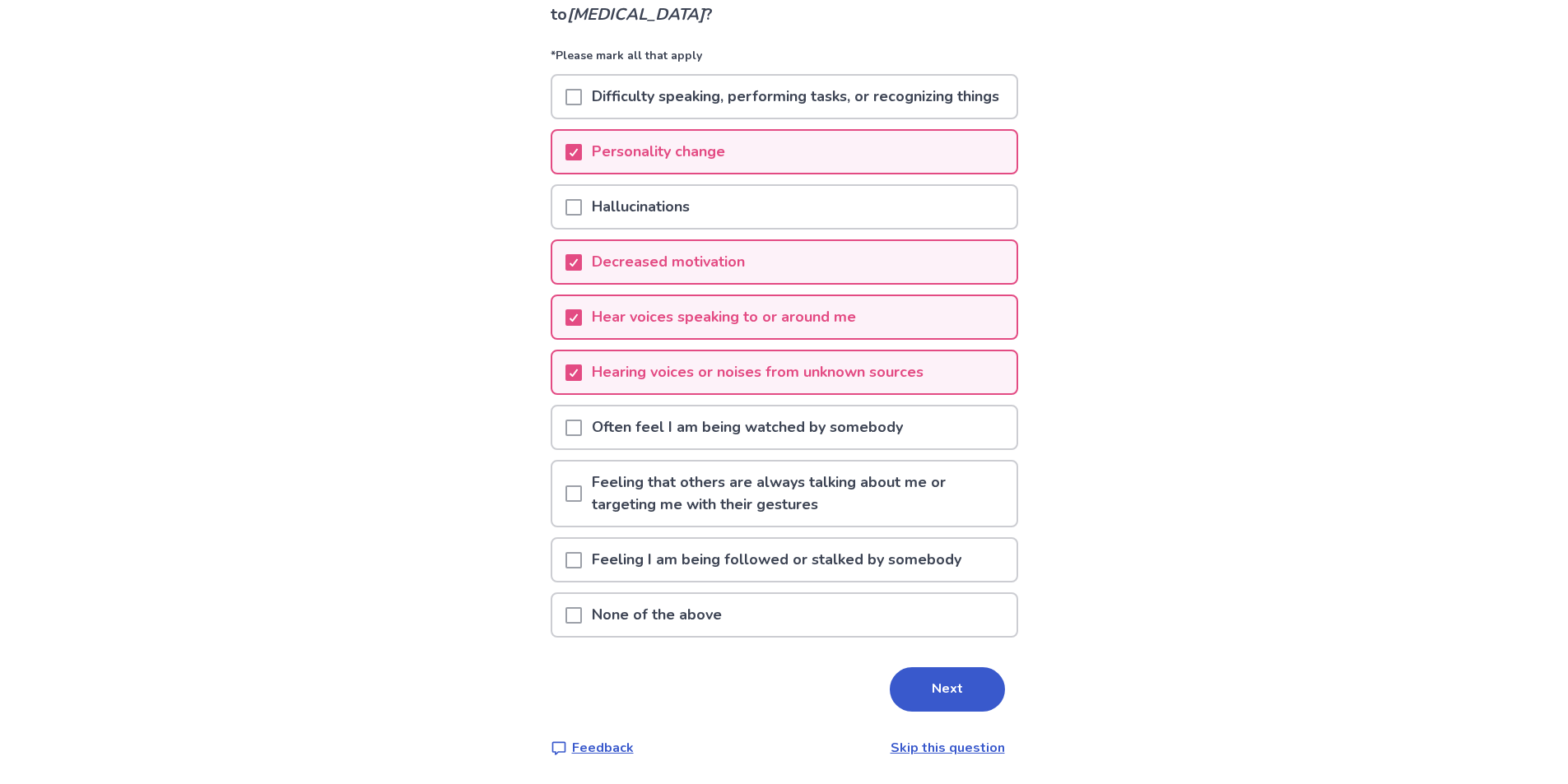
scroll to position [170, 0]
click at [965, 697] on button "Next" at bounding box center [947, 689] width 115 height 44
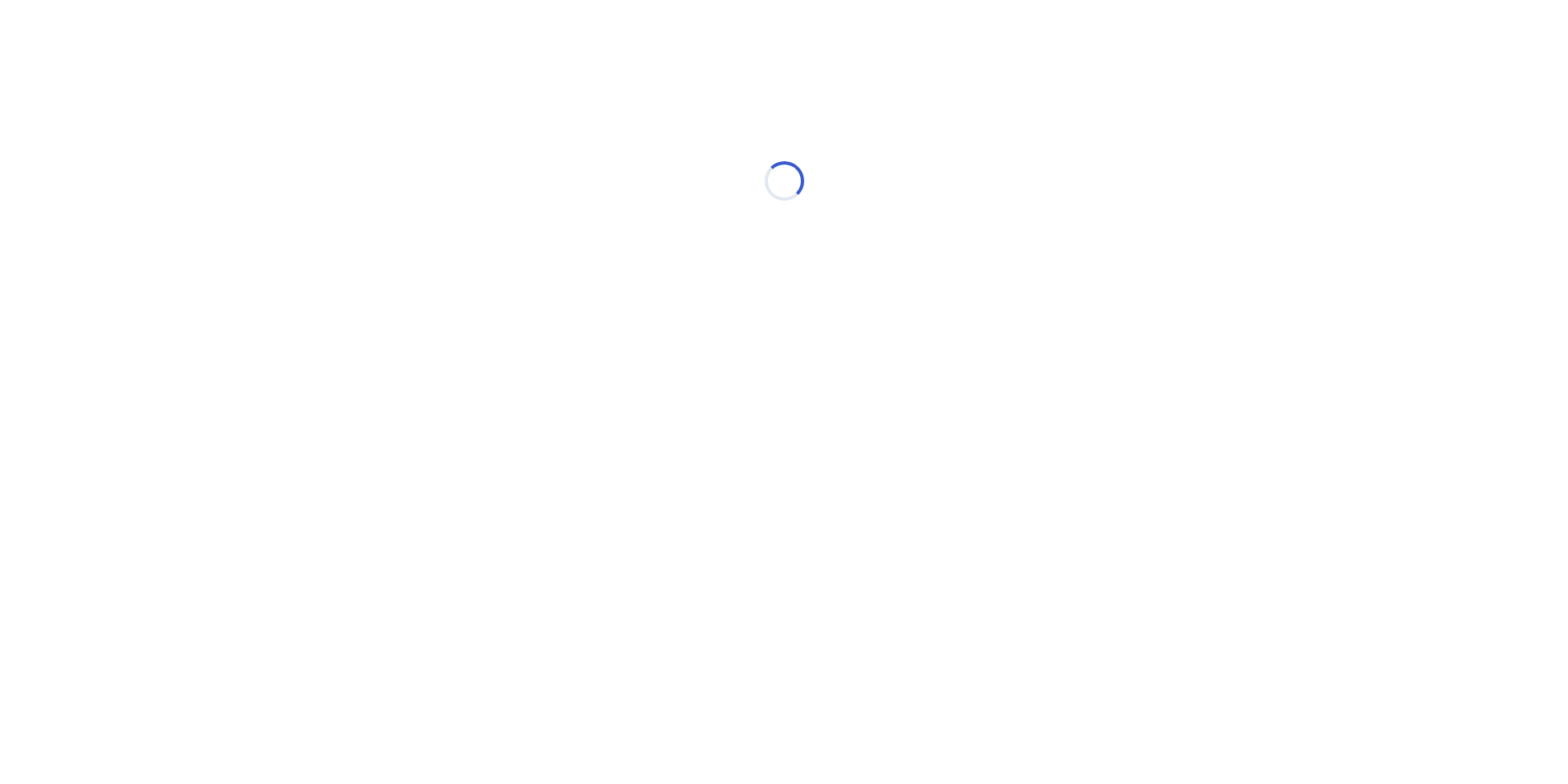
scroll to position [0, 0]
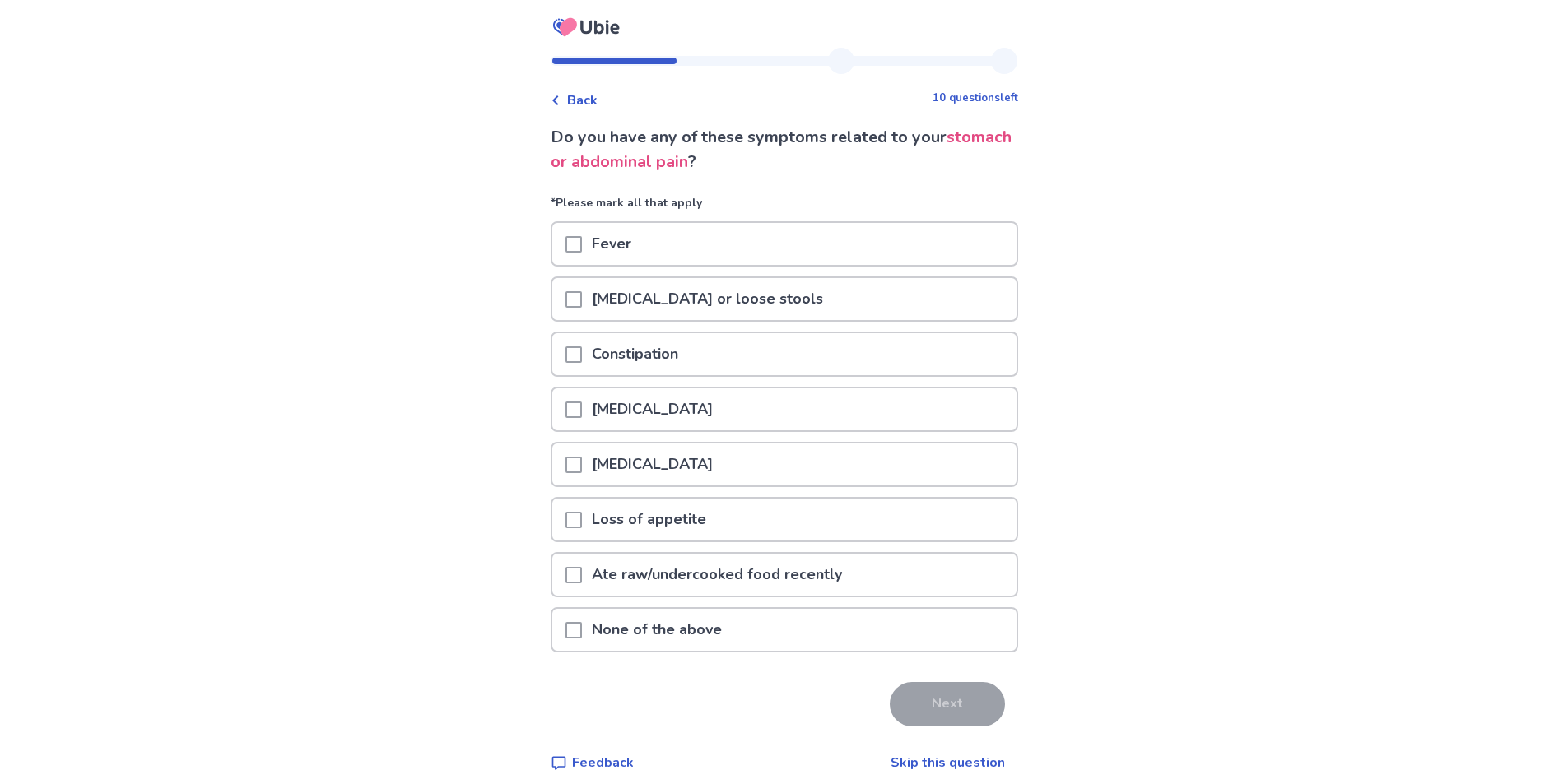
click at [582, 362] on span at bounding box center [573, 355] width 17 height 17
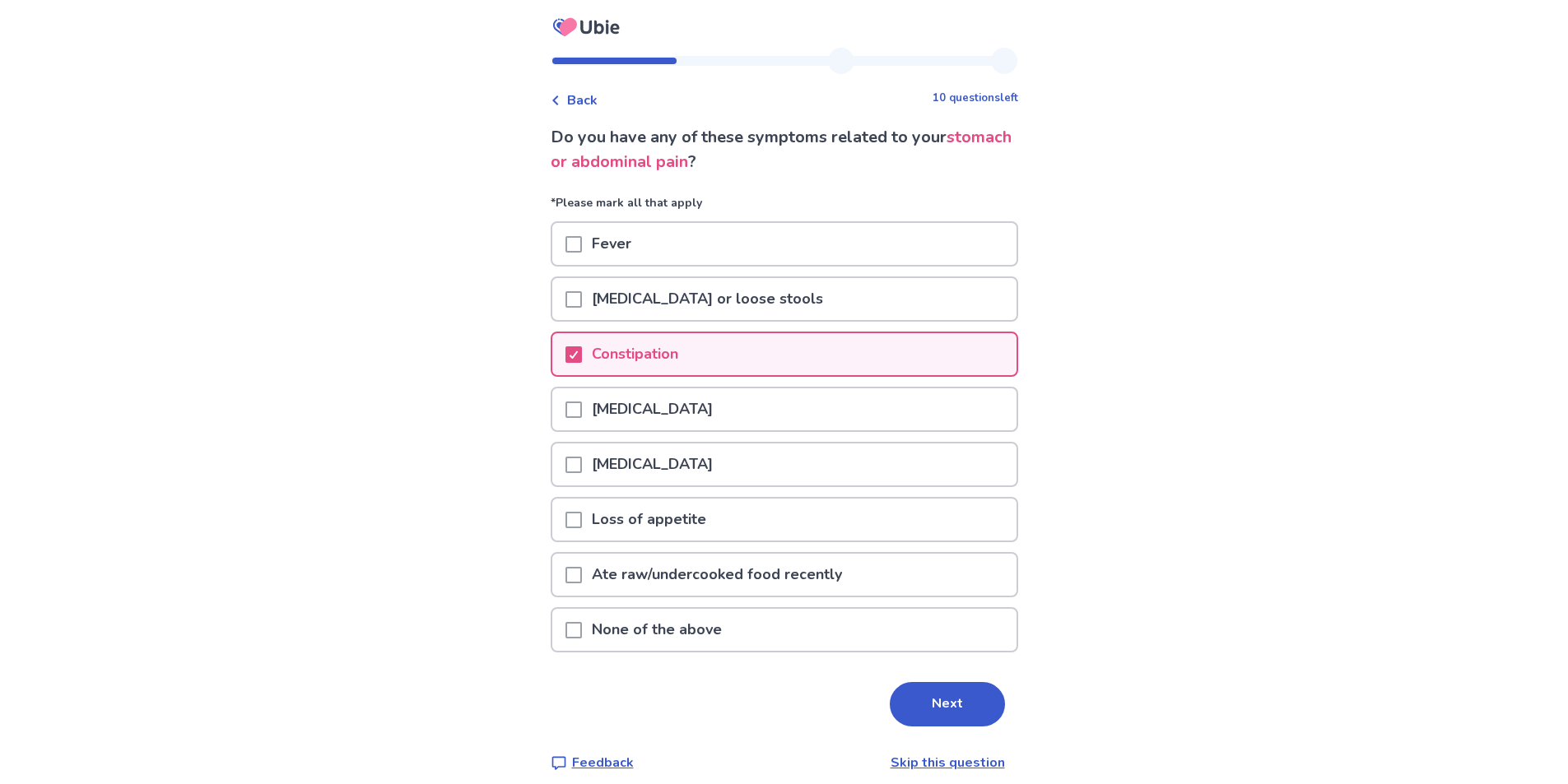
click at [574, 513] on span at bounding box center [573, 520] width 17 height 17
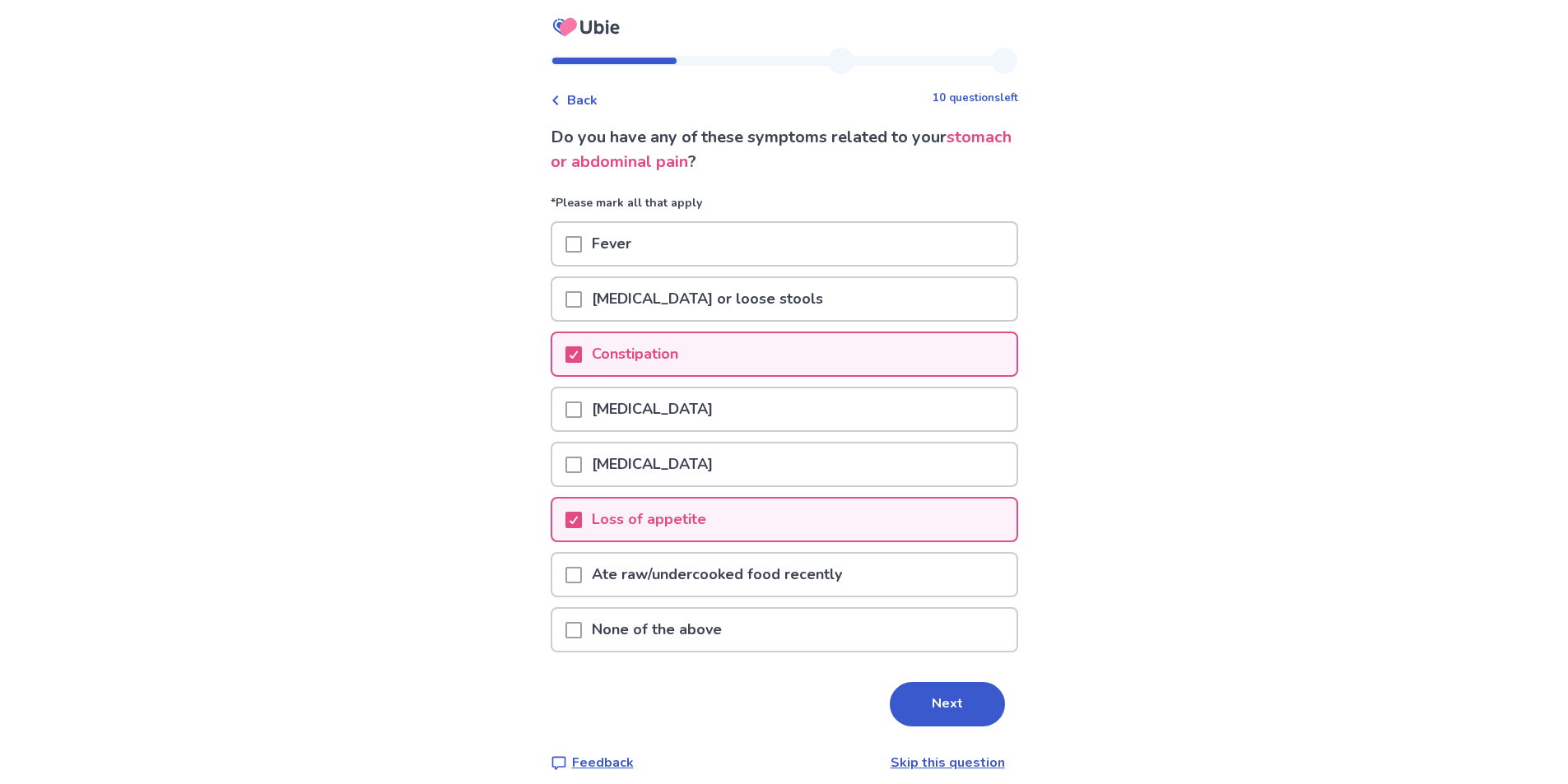
click at [582, 473] on div at bounding box center [573, 464] width 17 height 42
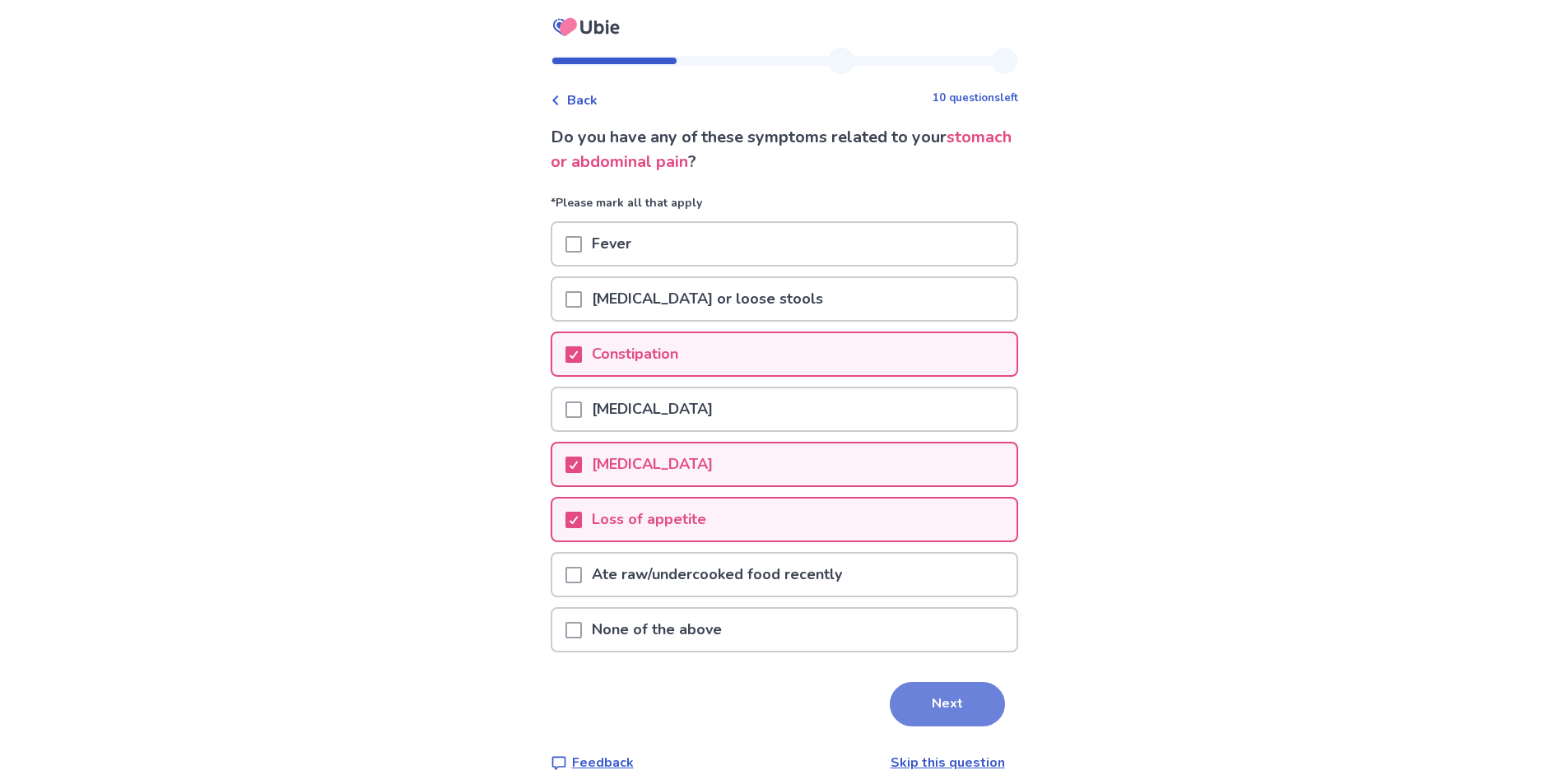
click at [934, 704] on button "Next" at bounding box center [947, 704] width 115 height 44
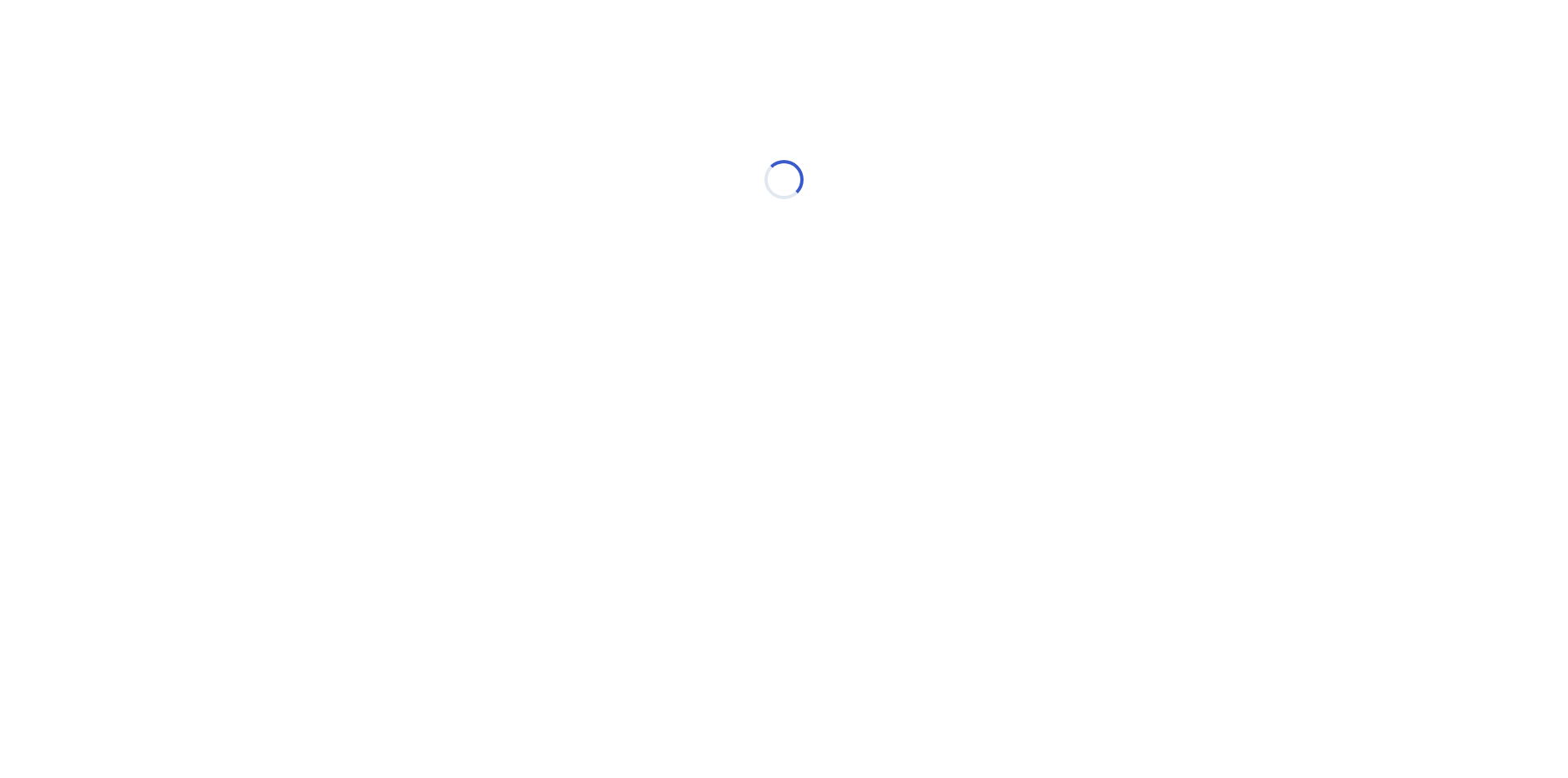
select select "*"
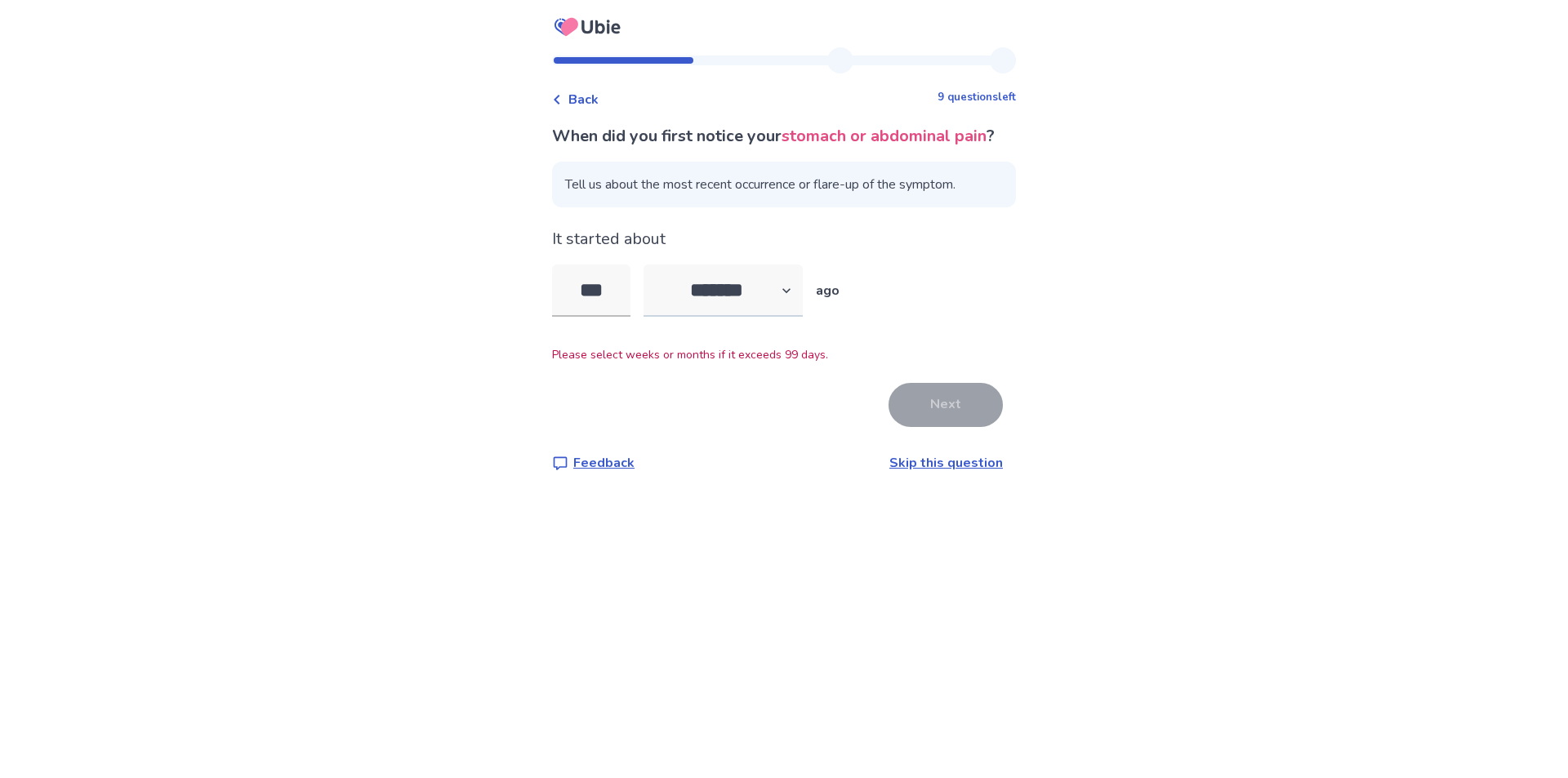
type input "***"
click at [723, 317] on select "******* ****** ******* ******** *******" at bounding box center [723, 290] width 159 height 52
select select "*"
click at [653, 289] on select "******* ****** ******* ******** *******" at bounding box center [723, 290] width 159 height 52
drag, startPoint x: 615, startPoint y: 314, endPoint x: 443, endPoint y: 314, distance: 172.0
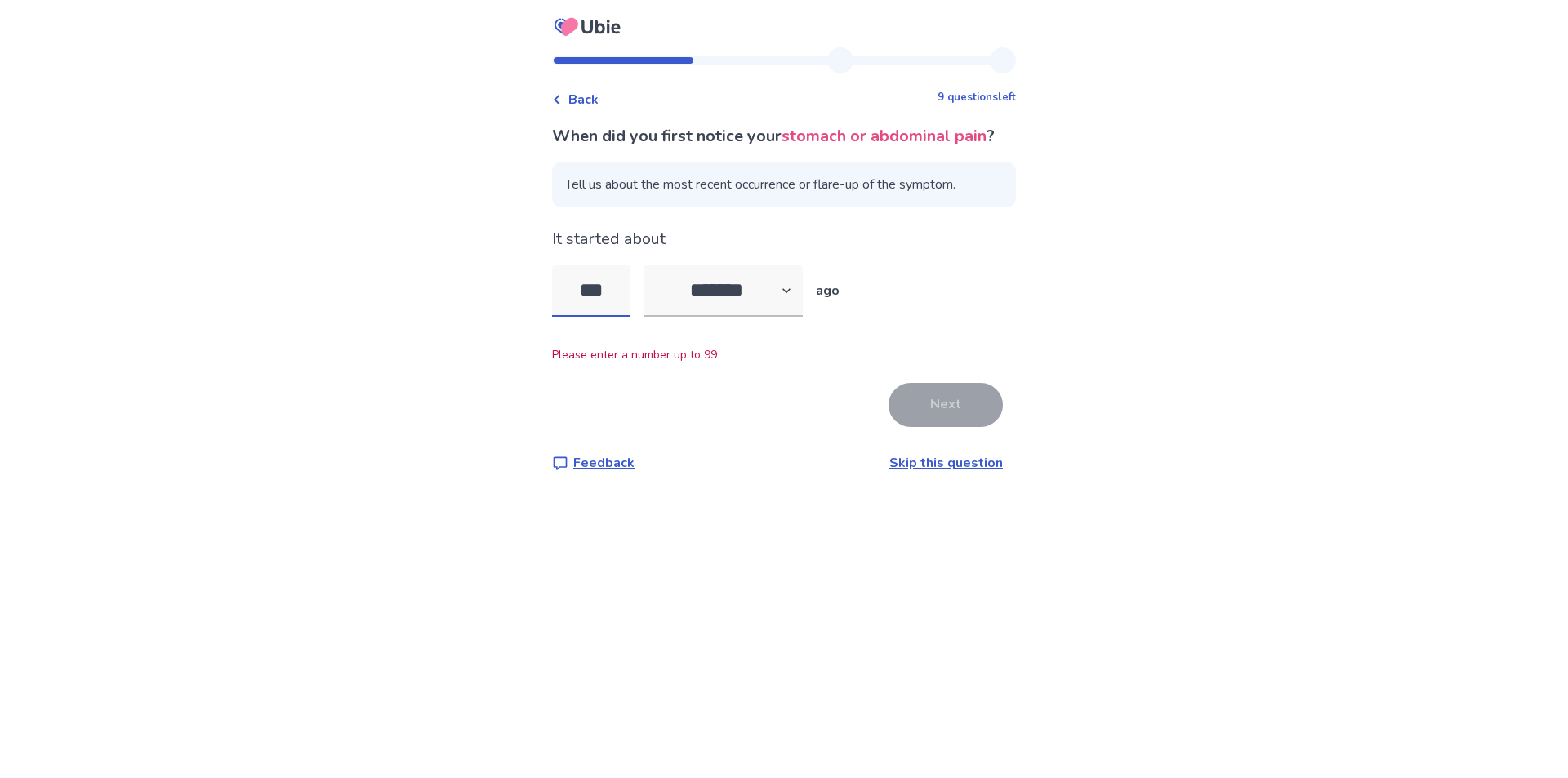
click at [443, 314] on div "Back 9 questions left When did you first notice your stomach or abdominal pain …" at bounding box center [784, 389] width 1568 height 778
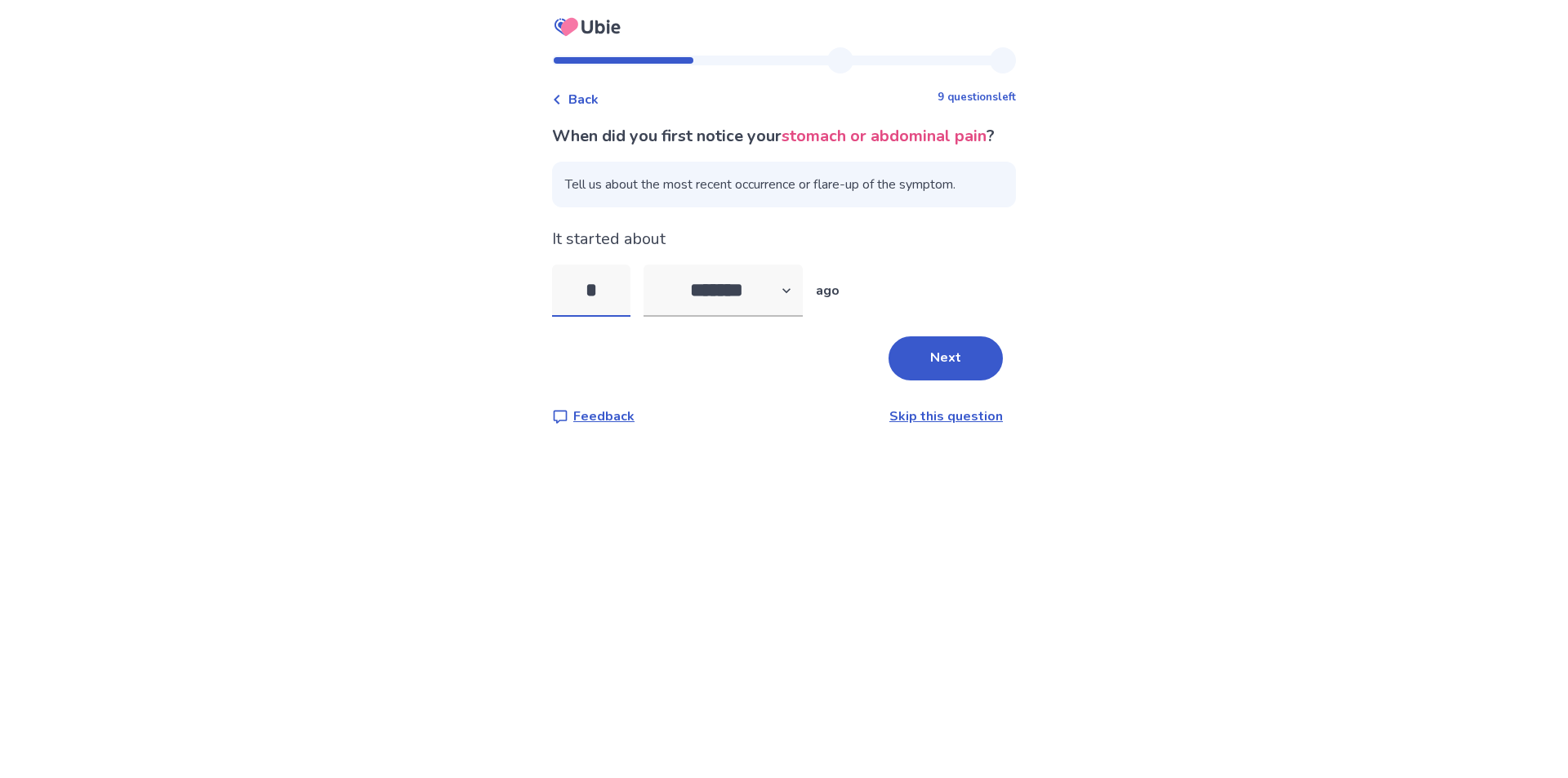
type input "*"
click at [941, 405] on div "When did you first notice your stomach or abdominal pain ? Tell us about the mo…" at bounding box center [784, 276] width 464 height 303
click at [951, 380] on button "Next" at bounding box center [946, 358] width 114 height 44
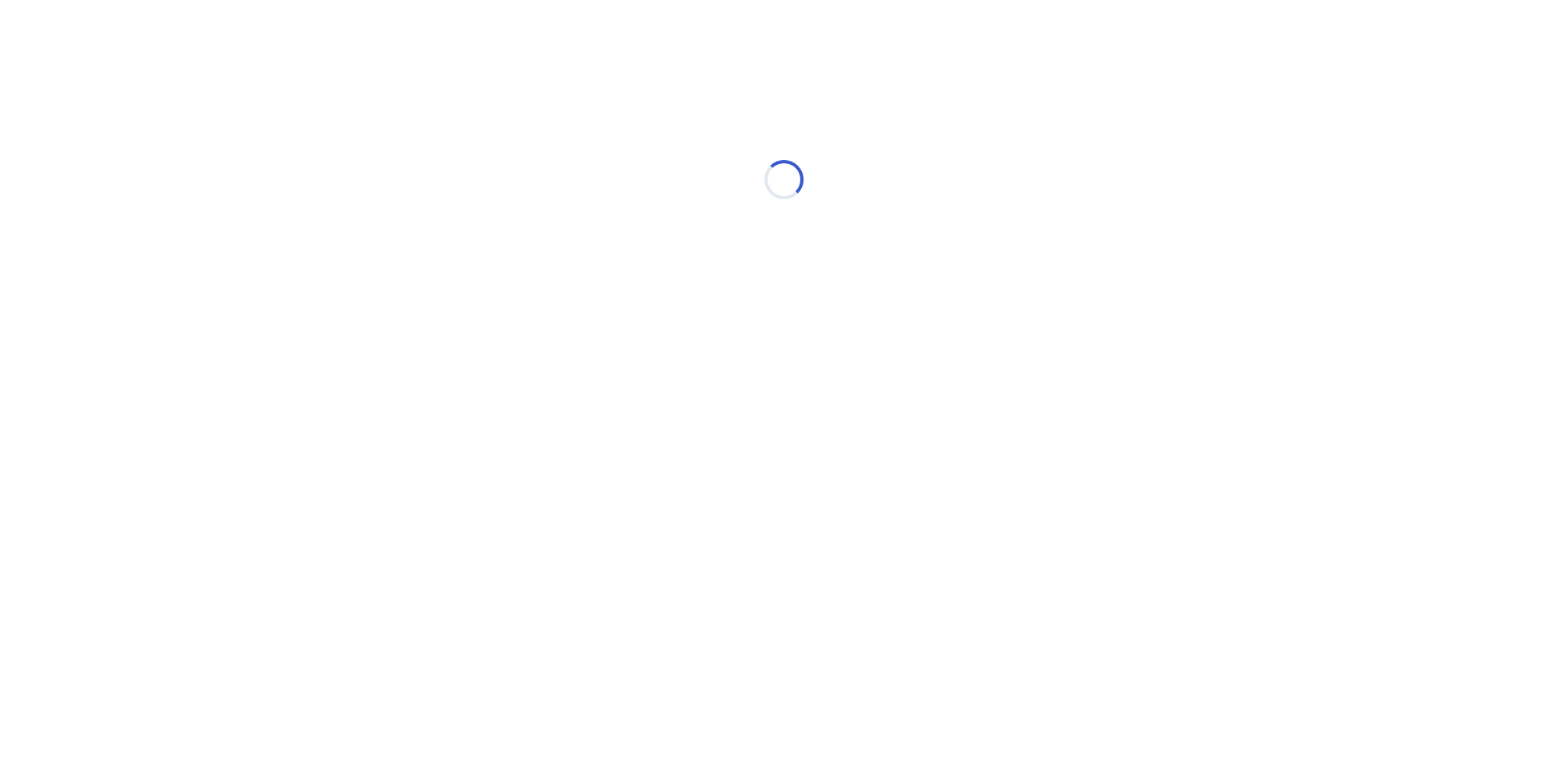
select select "*"
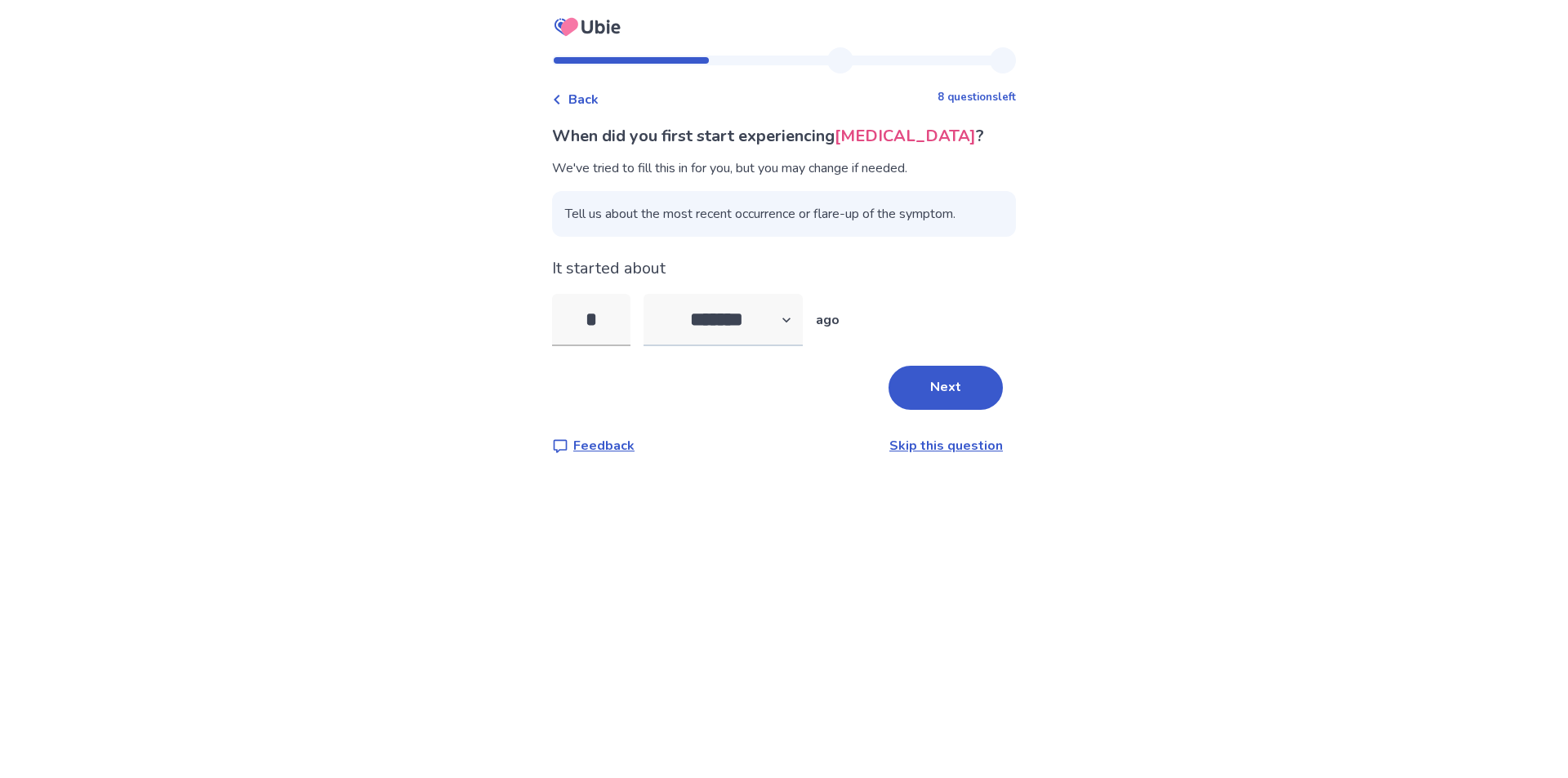
type input "*"
click at [724, 320] on select "******* ****** ******* ******** *******" at bounding box center [723, 320] width 159 height 52
select select "*"
click at [653, 294] on select "******* ****** ******* ******** *******" at bounding box center [723, 320] width 159 height 52
click at [940, 366] on button "Next" at bounding box center [946, 387] width 114 height 44
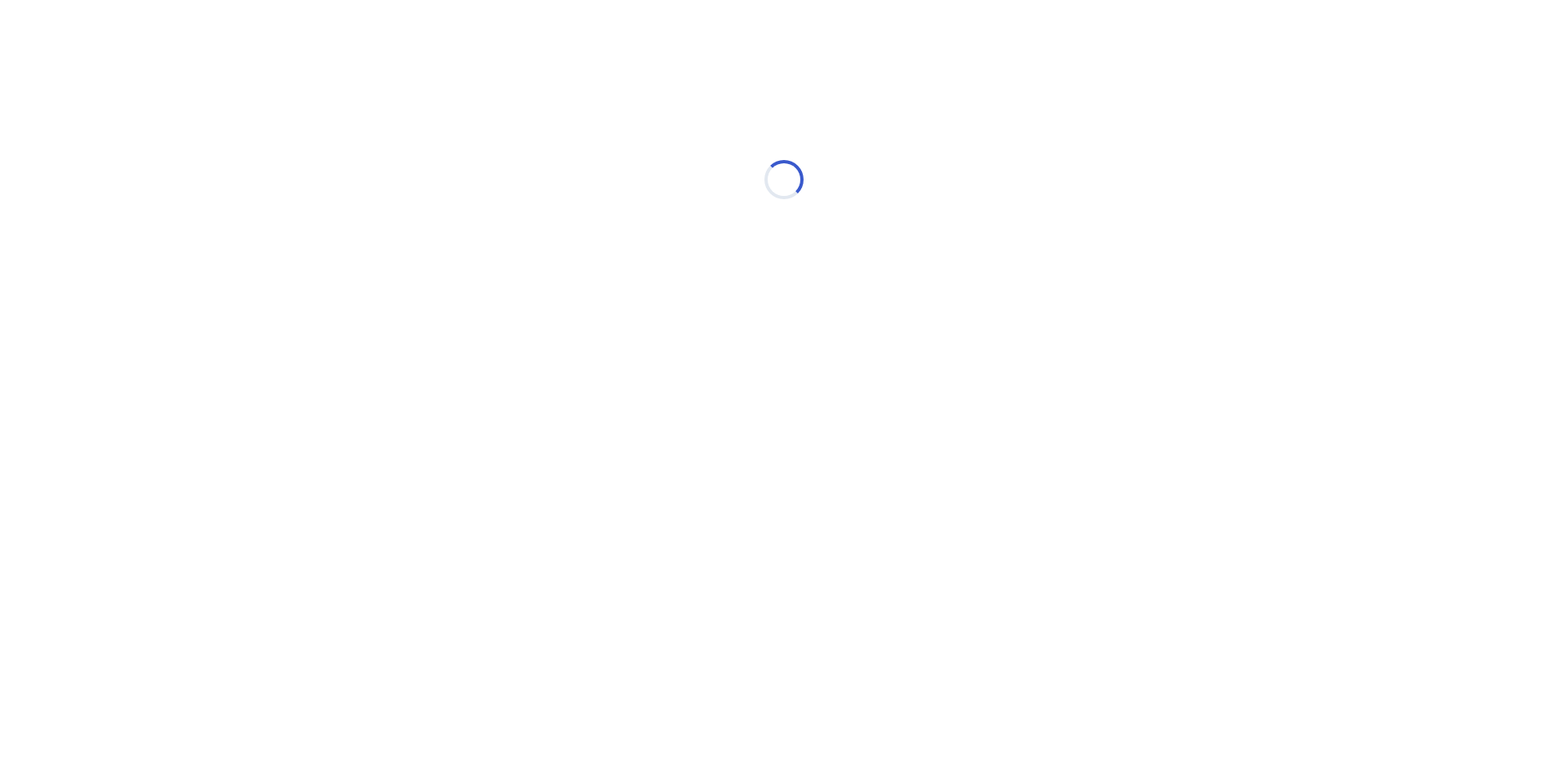
select select "*"
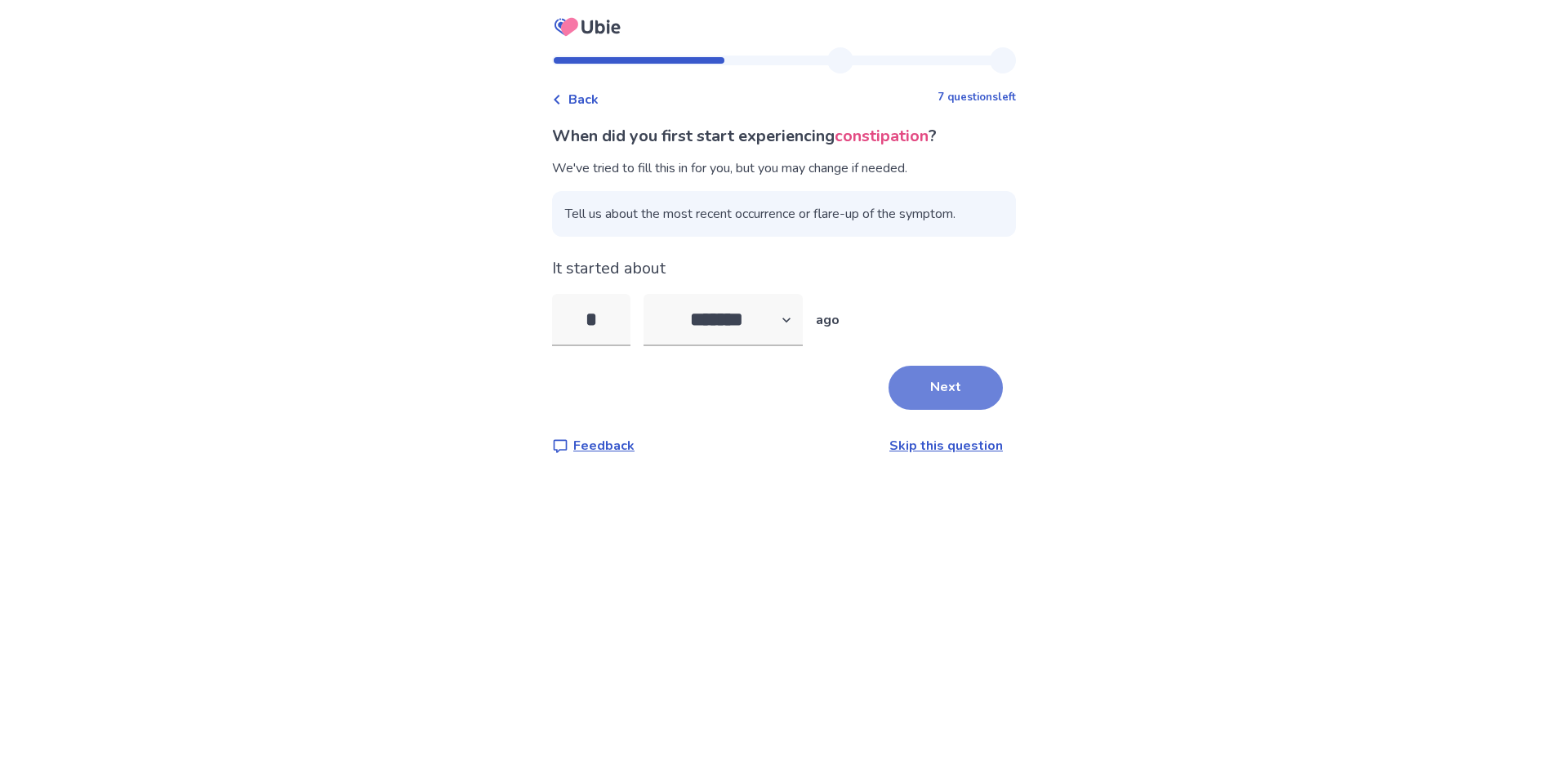
click at [943, 404] on button "Next" at bounding box center [946, 387] width 114 height 44
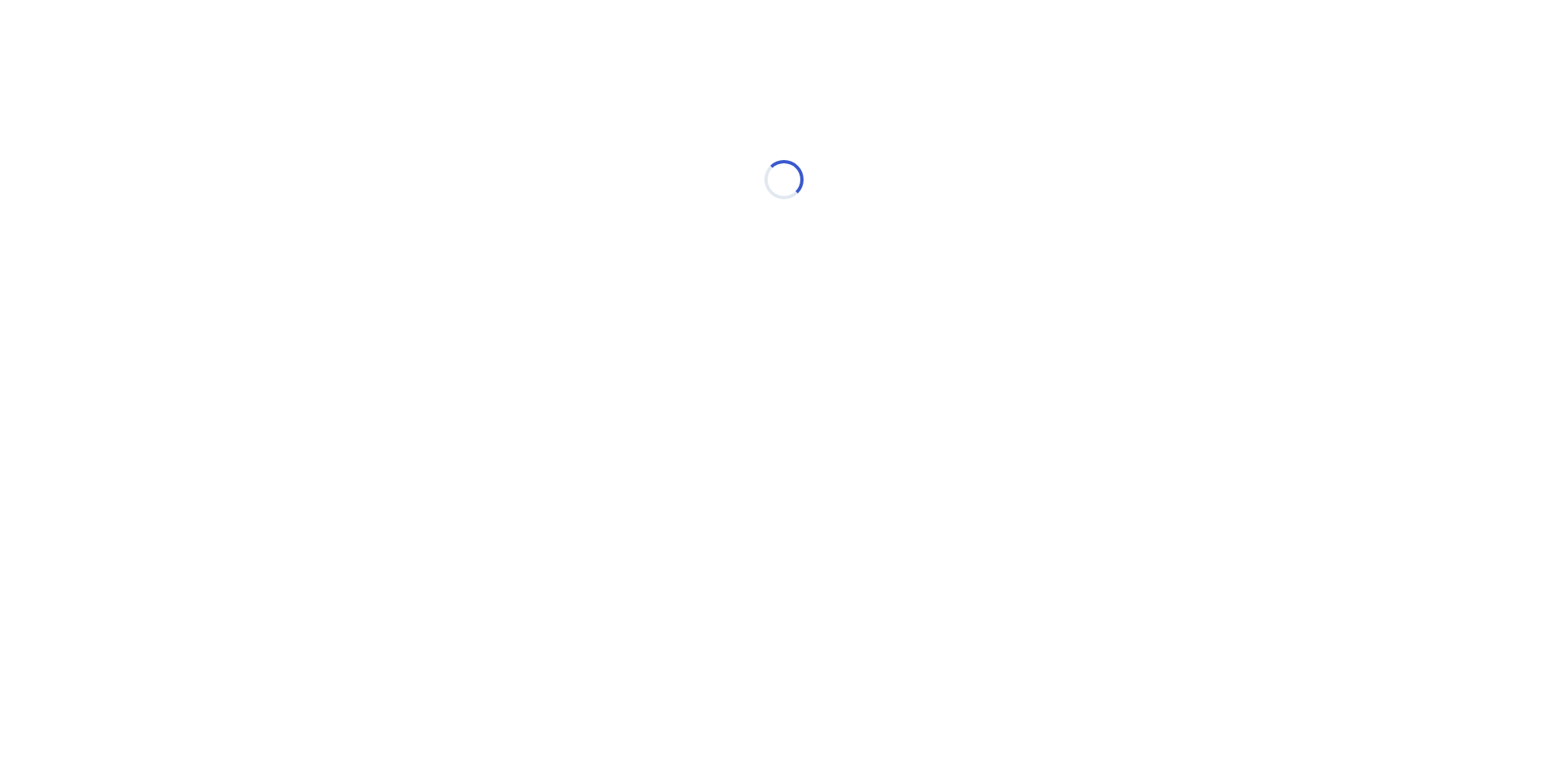
select select "*"
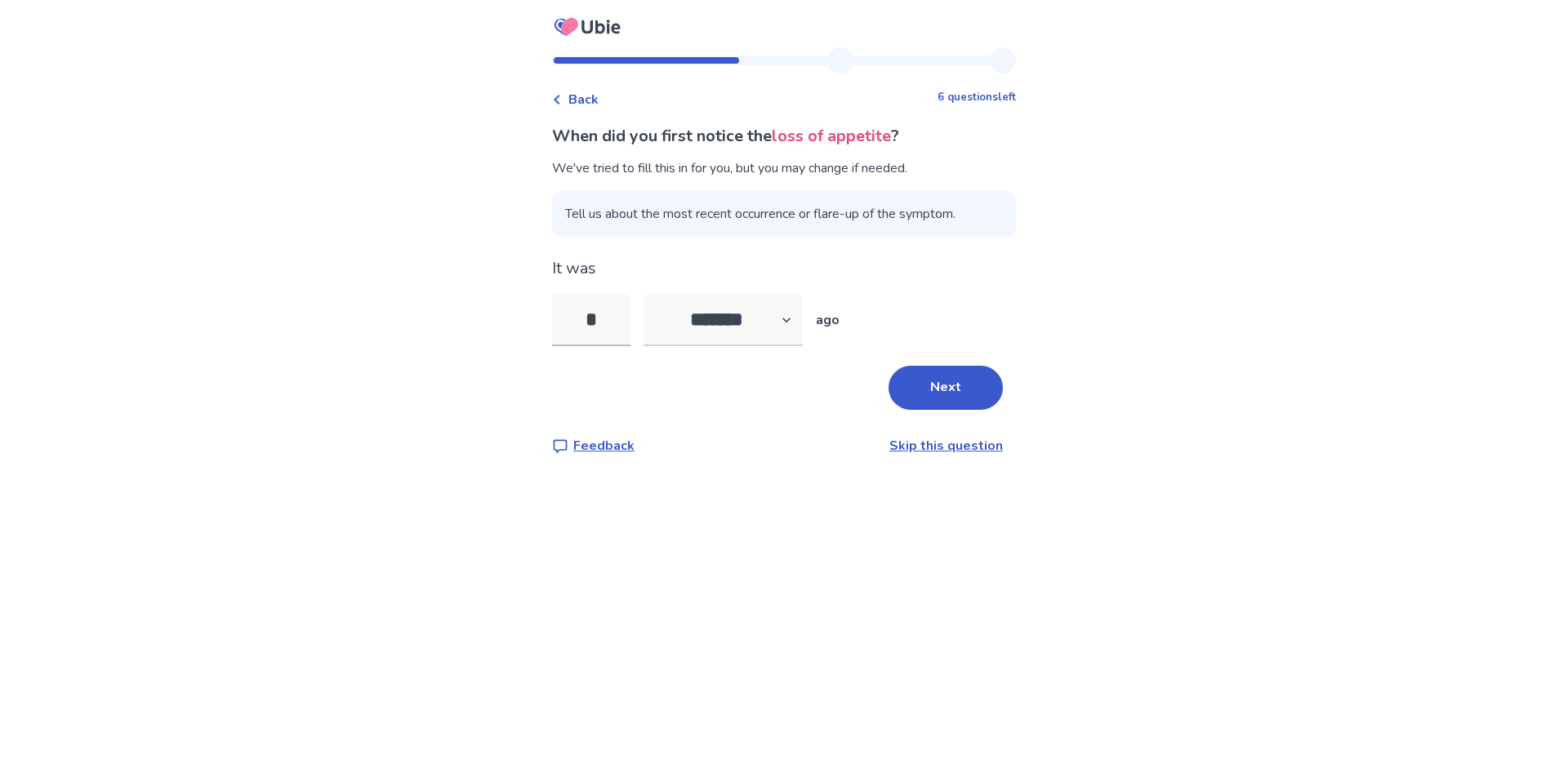
type input "*"
click at [729, 313] on select "******* ****** ******* ******** *******" at bounding box center [723, 320] width 159 height 52
select select "*"
click at [653, 294] on select "******* ****** ******* ******** *******" at bounding box center [723, 320] width 159 height 52
click at [940, 382] on button "Next" at bounding box center [946, 387] width 114 height 44
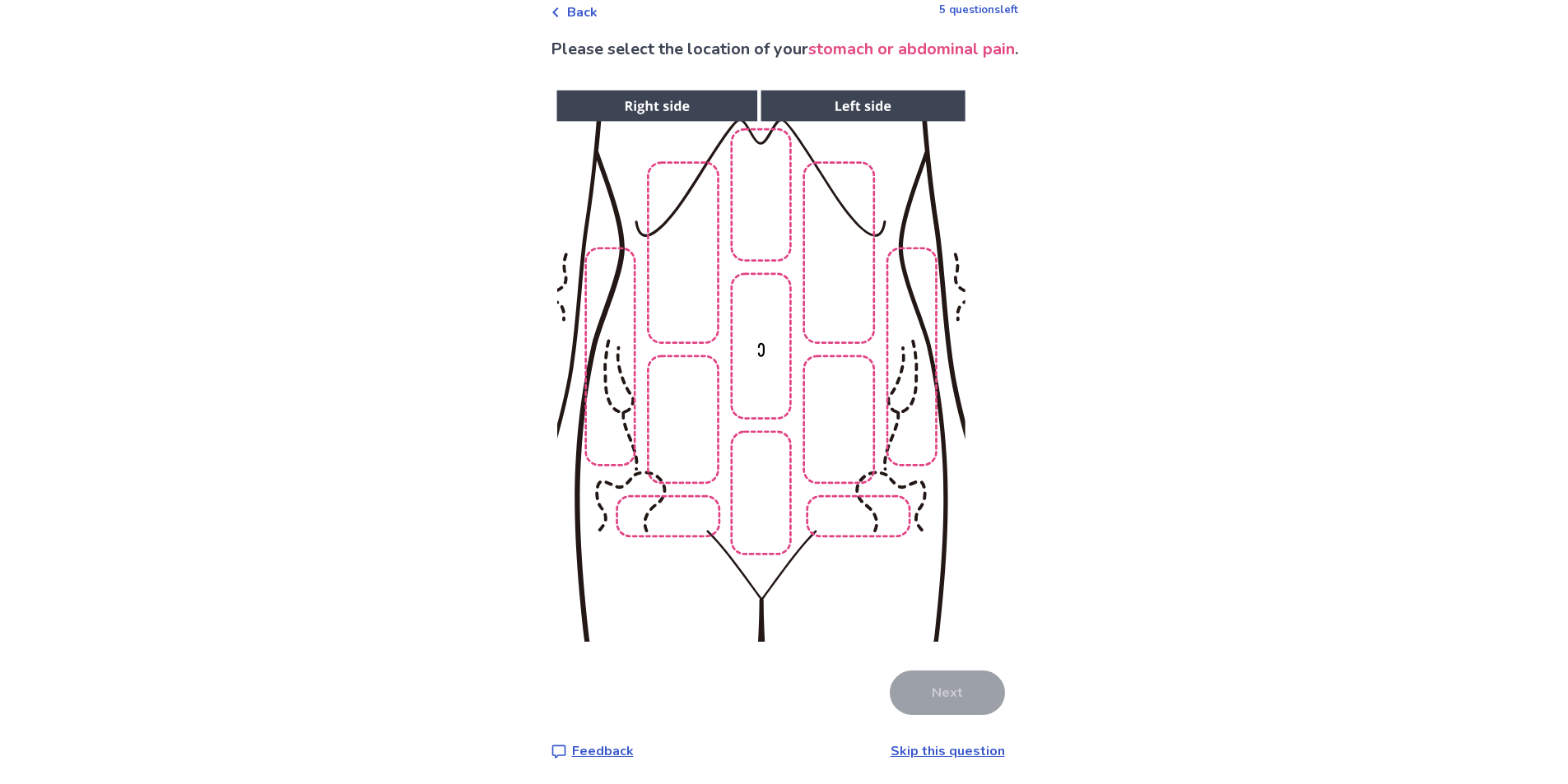
scroll to position [92, 0]
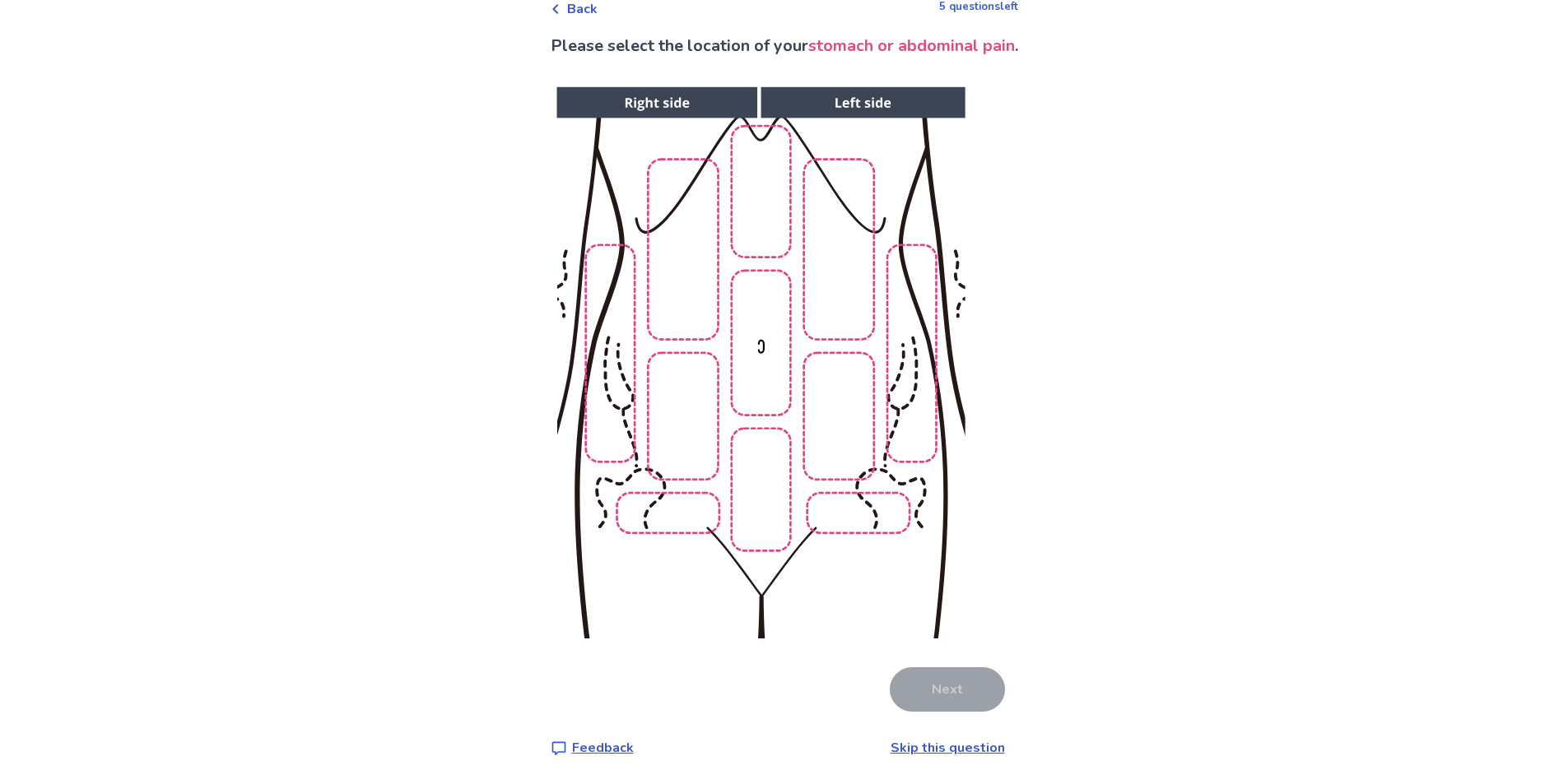
click at [760, 483] on img at bounding box center [760, 363] width 841 height 570
click at [735, 494] on img at bounding box center [760, 363] width 841 height 570
click at [771, 384] on img at bounding box center [760, 363] width 841 height 570
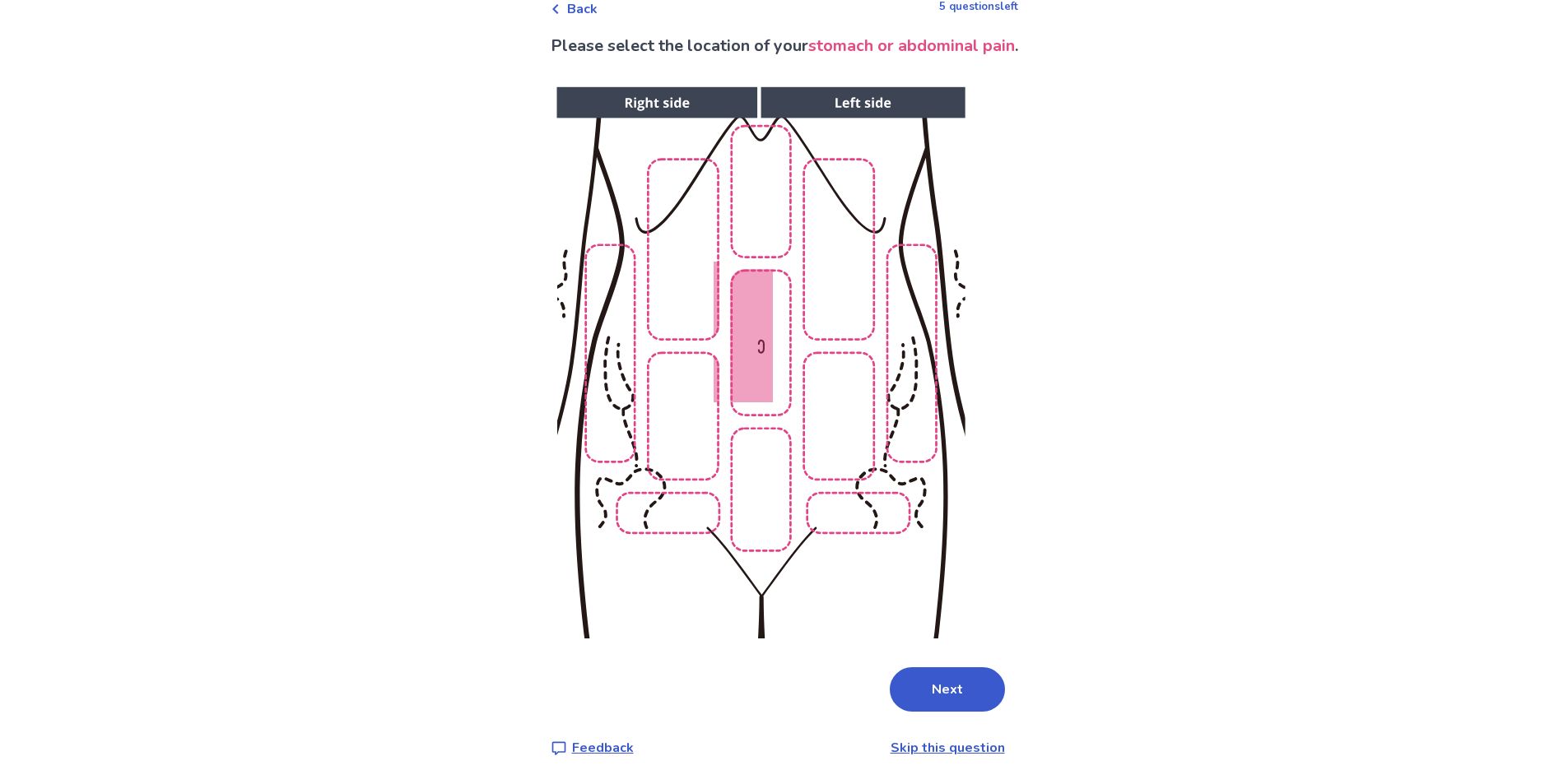
drag, startPoint x: 874, startPoint y: 409, endPoint x: 820, endPoint y: 414, distance: 54.2
click at [873, 409] on img at bounding box center [760, 363] width 841 height 570
click at [820, 414] on img at bounding box center [760, 363] width 841 height 570
click at [676, 429] on img at bounding box center [760, 363] width 841 height 570
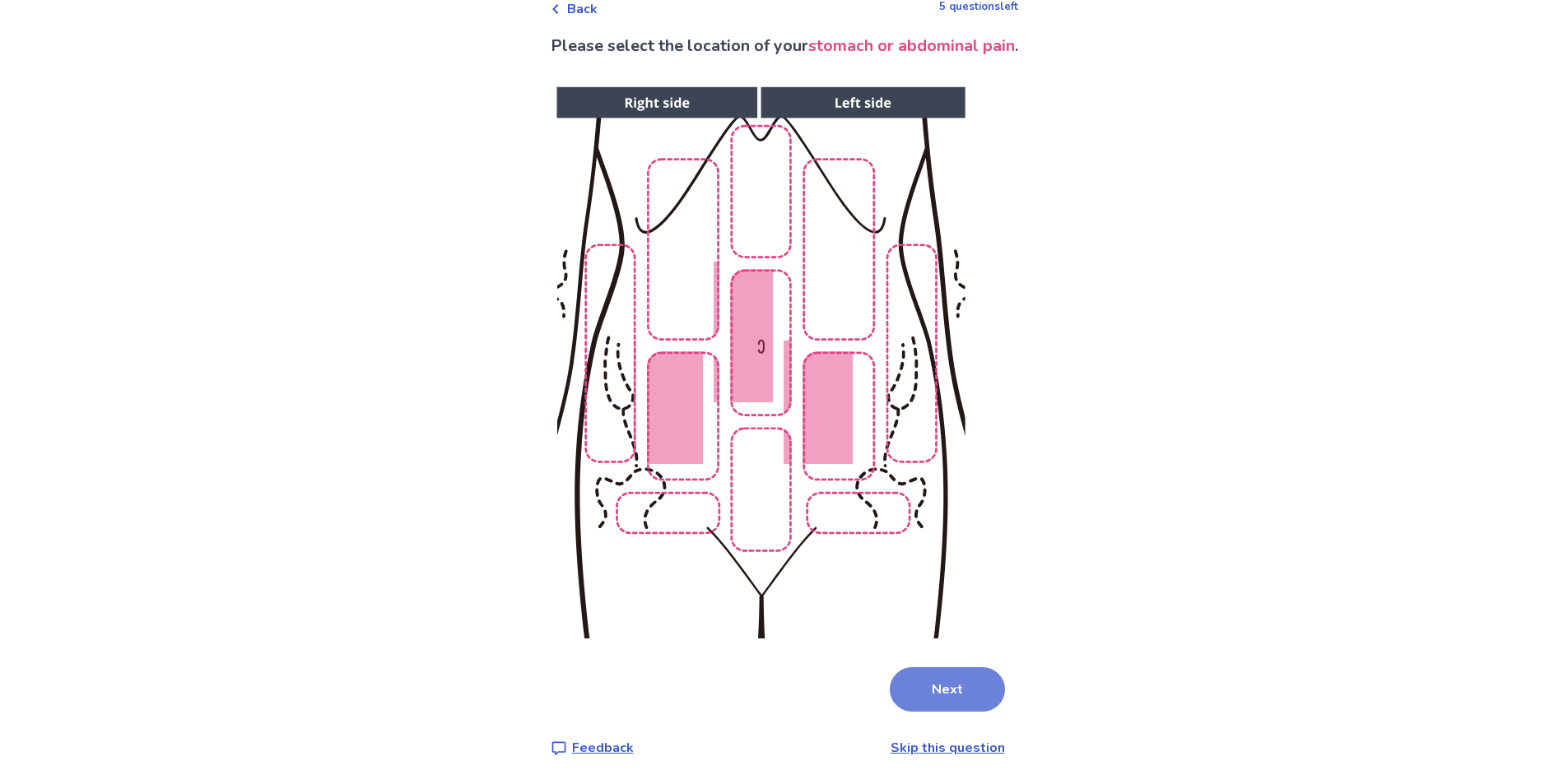
click at [954, 686] on button "Next" at bounding box center [947, 689] width 115 height 44
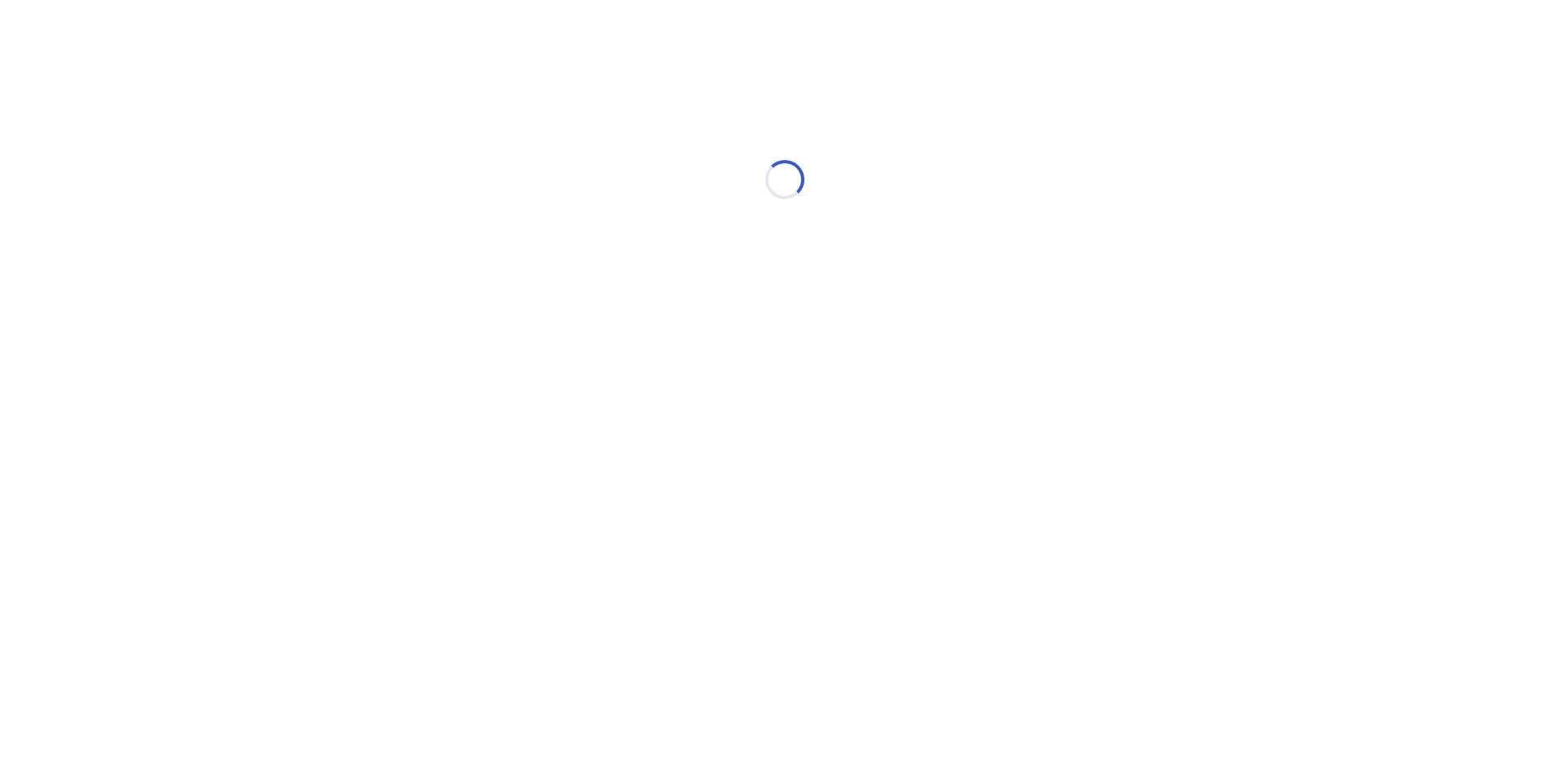
scroll to position [0, 0]
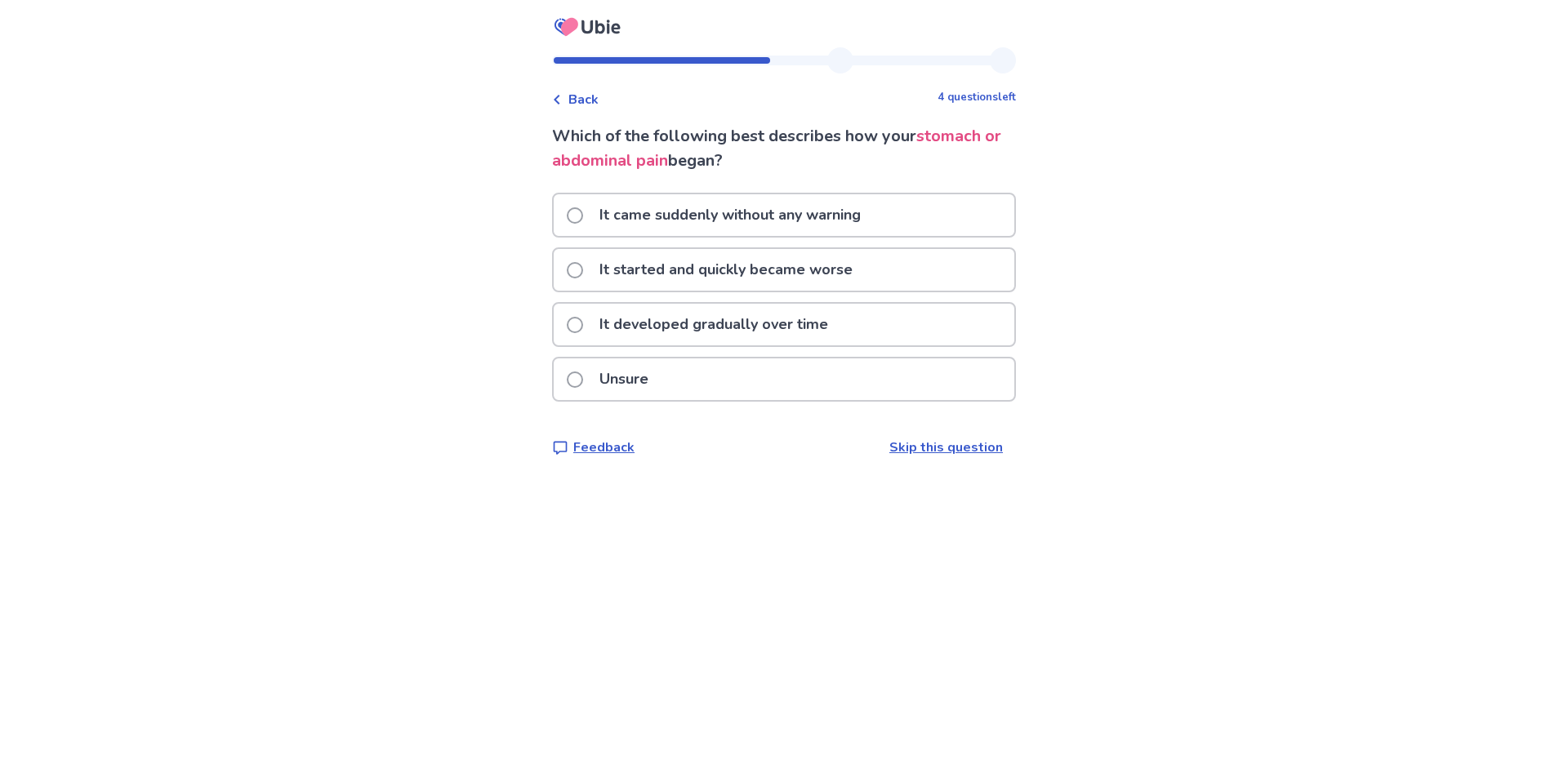
click at [846, 224] on p "It came suddenly without any warning" at bounding box center [730, 215] width 281 height 41
